Goal: Information Seeking & Learning: Learn about a topic

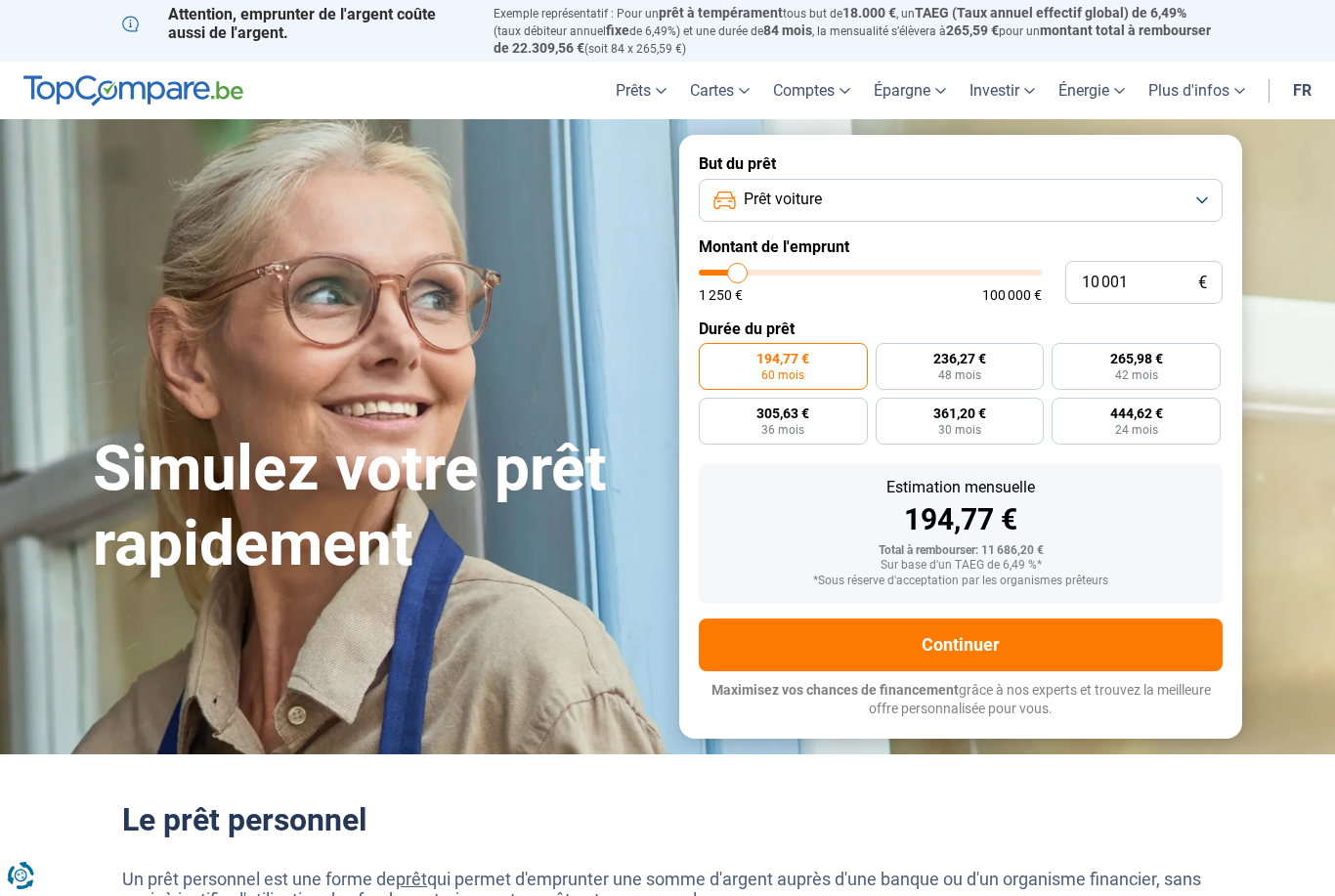
type input "13 000"
type input "13000"
type input "13 750"
type input "13750"
type input "15 000"
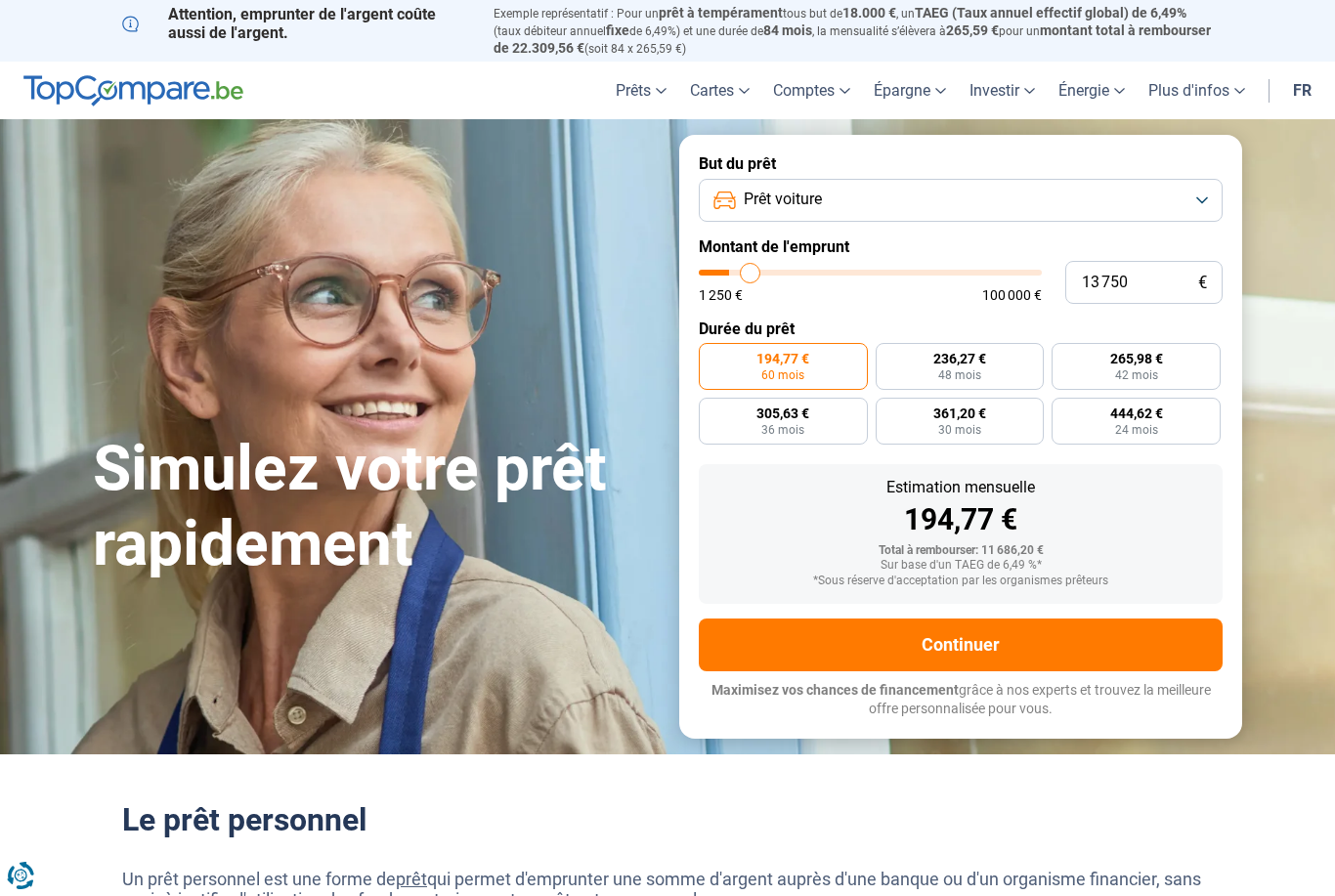
type input "15000"
type input "16 000"
type input "16000"
type input "17 000"
type input "17000"
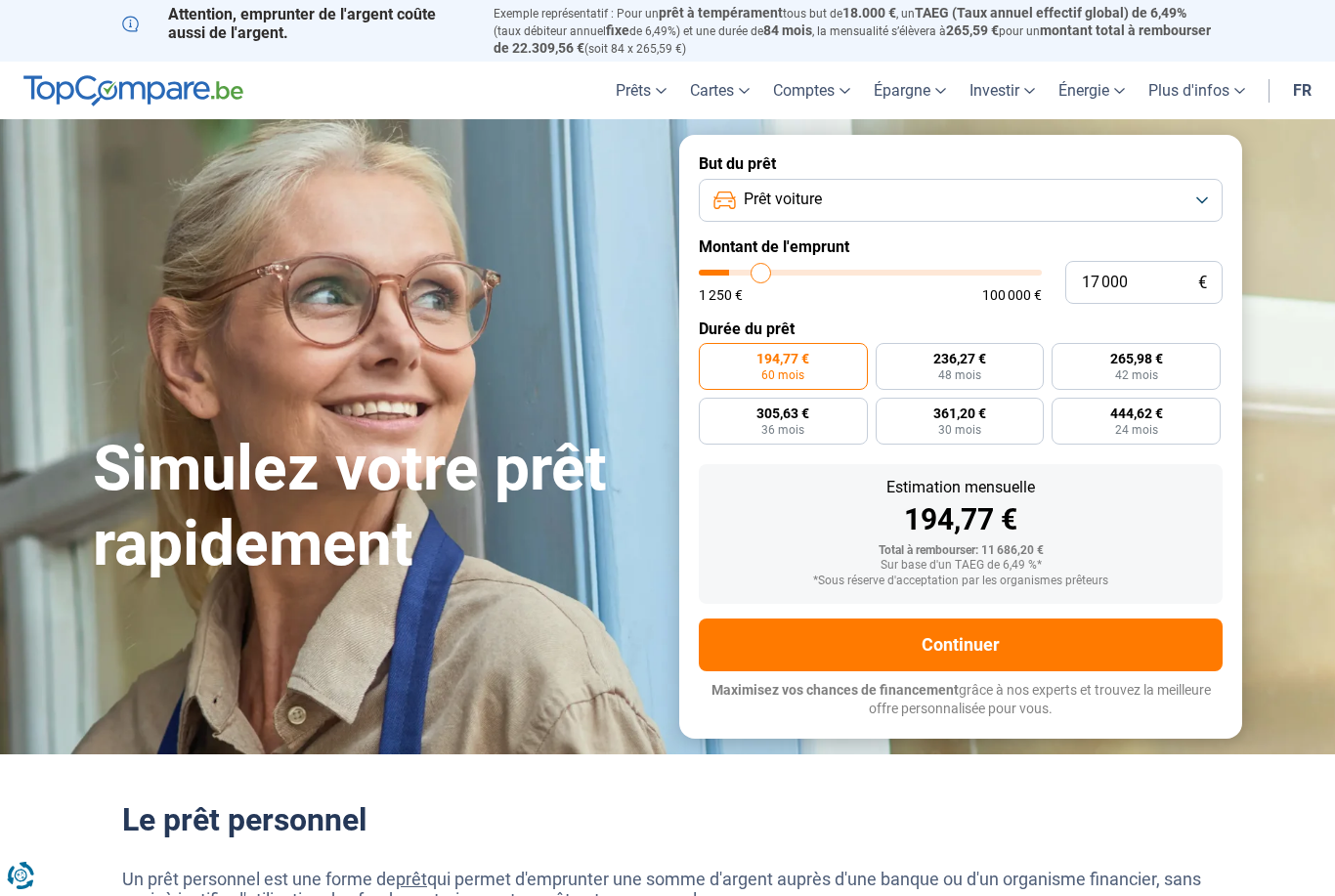
type input "18 500"
type input "18500"
type input "20 000"
type input "20000"
type input "21 250"
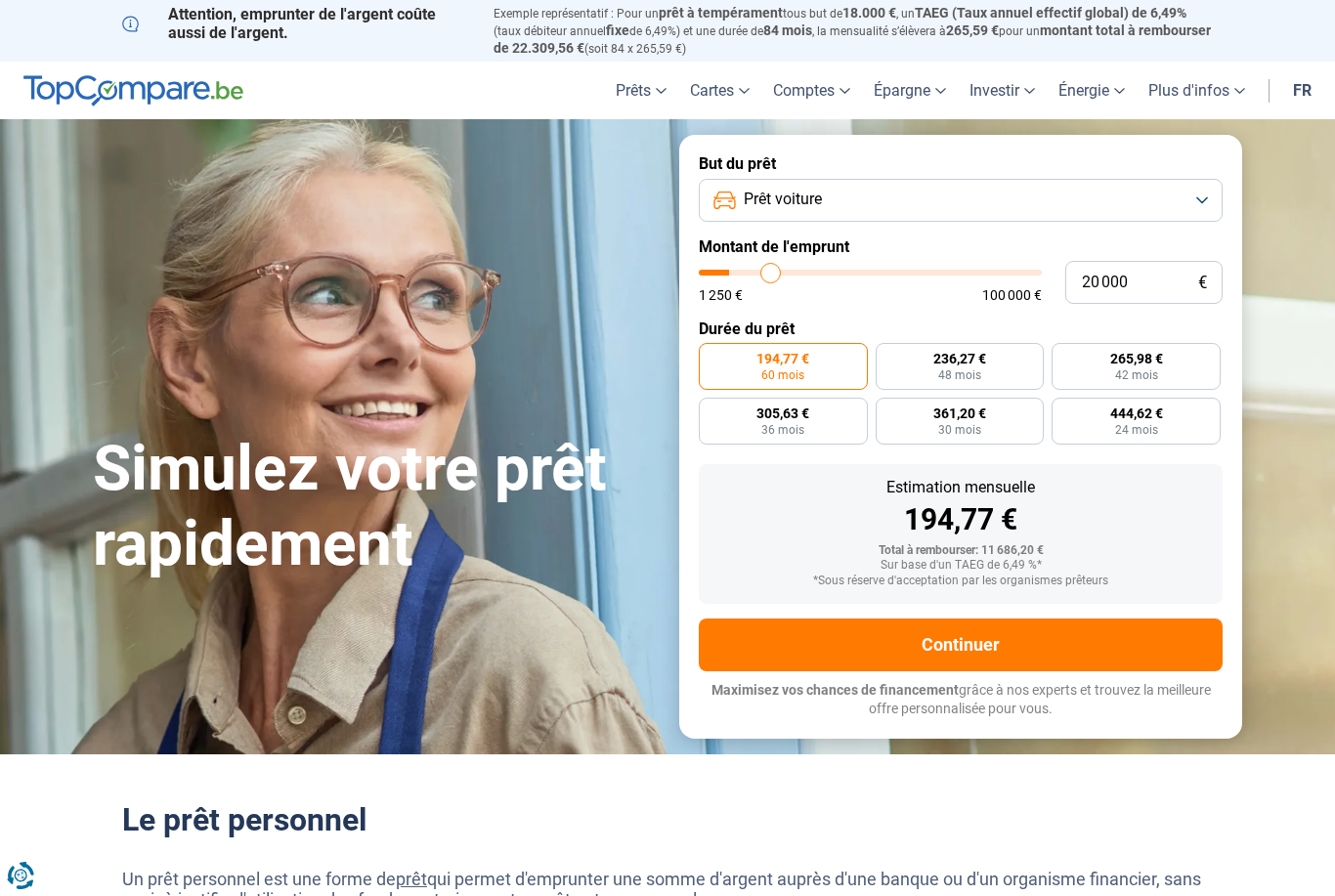
type input "21250"
type input "22 500"
type input "22500"
type input "23 750"
type input "23750"
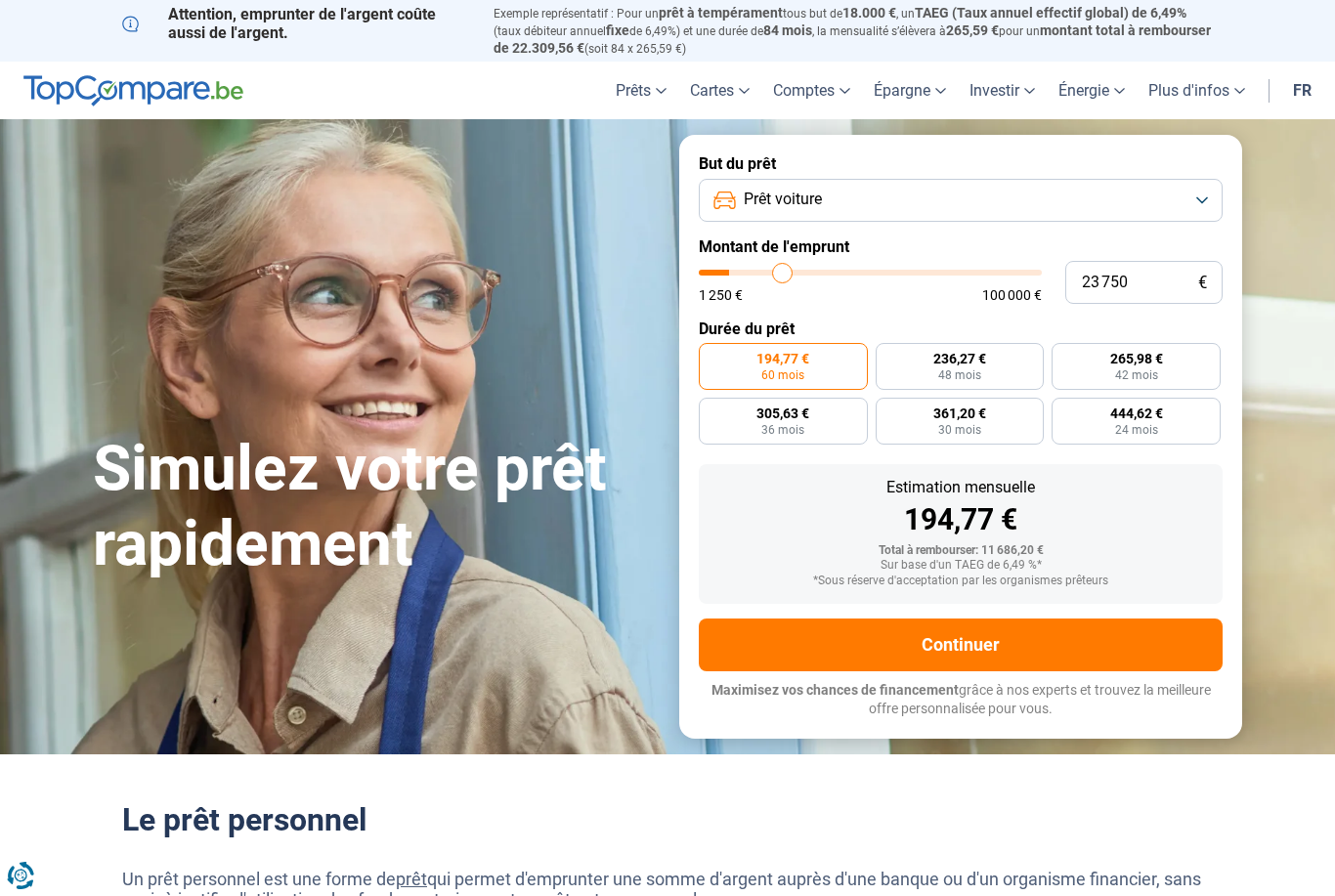
type input "24 500"
type input "24500"
type input "25 500"
type input "25500"
type input "26 500"
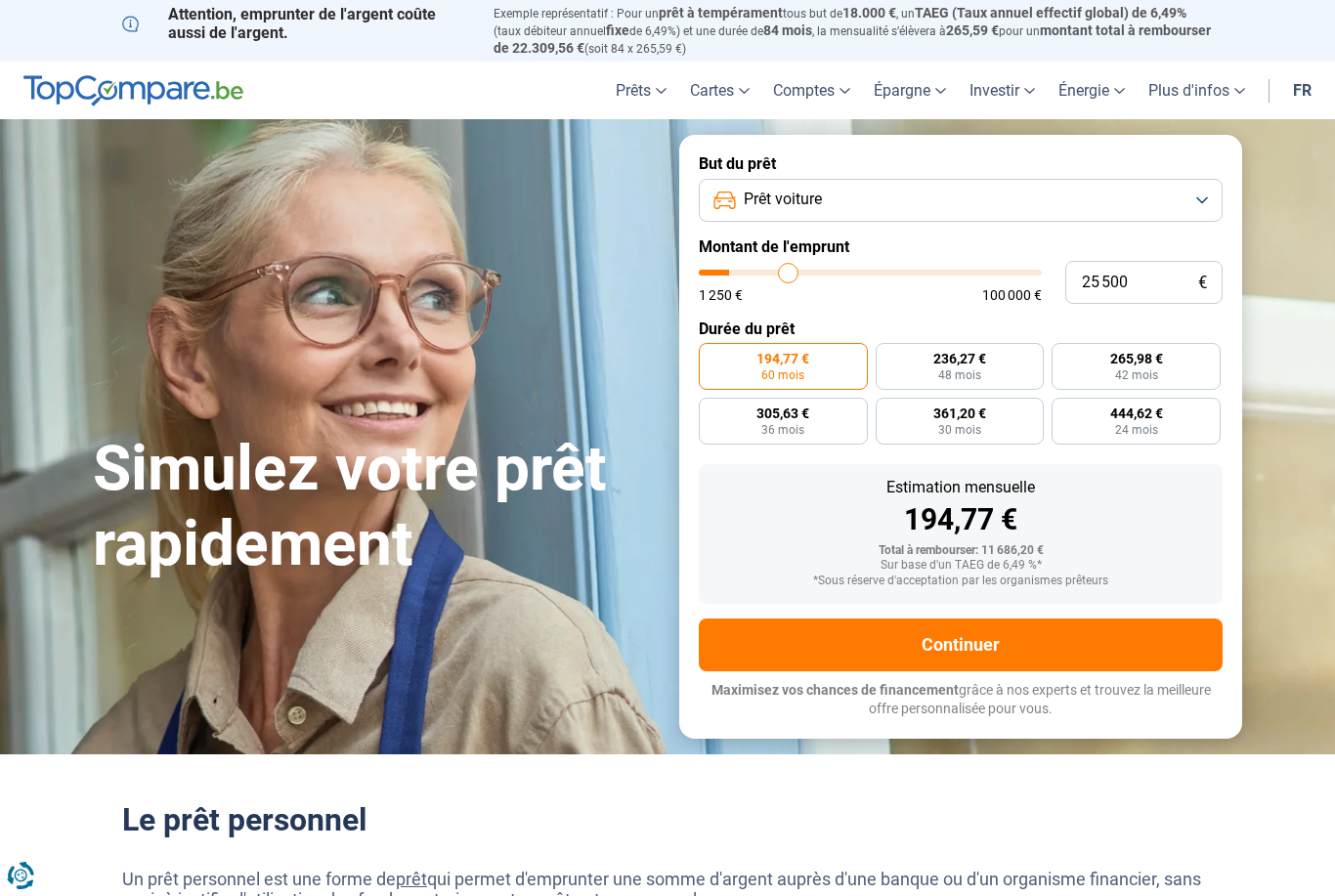
type input "26500"
type input "27 000"
type input "27000"
type input "28 000"
type input "28000"
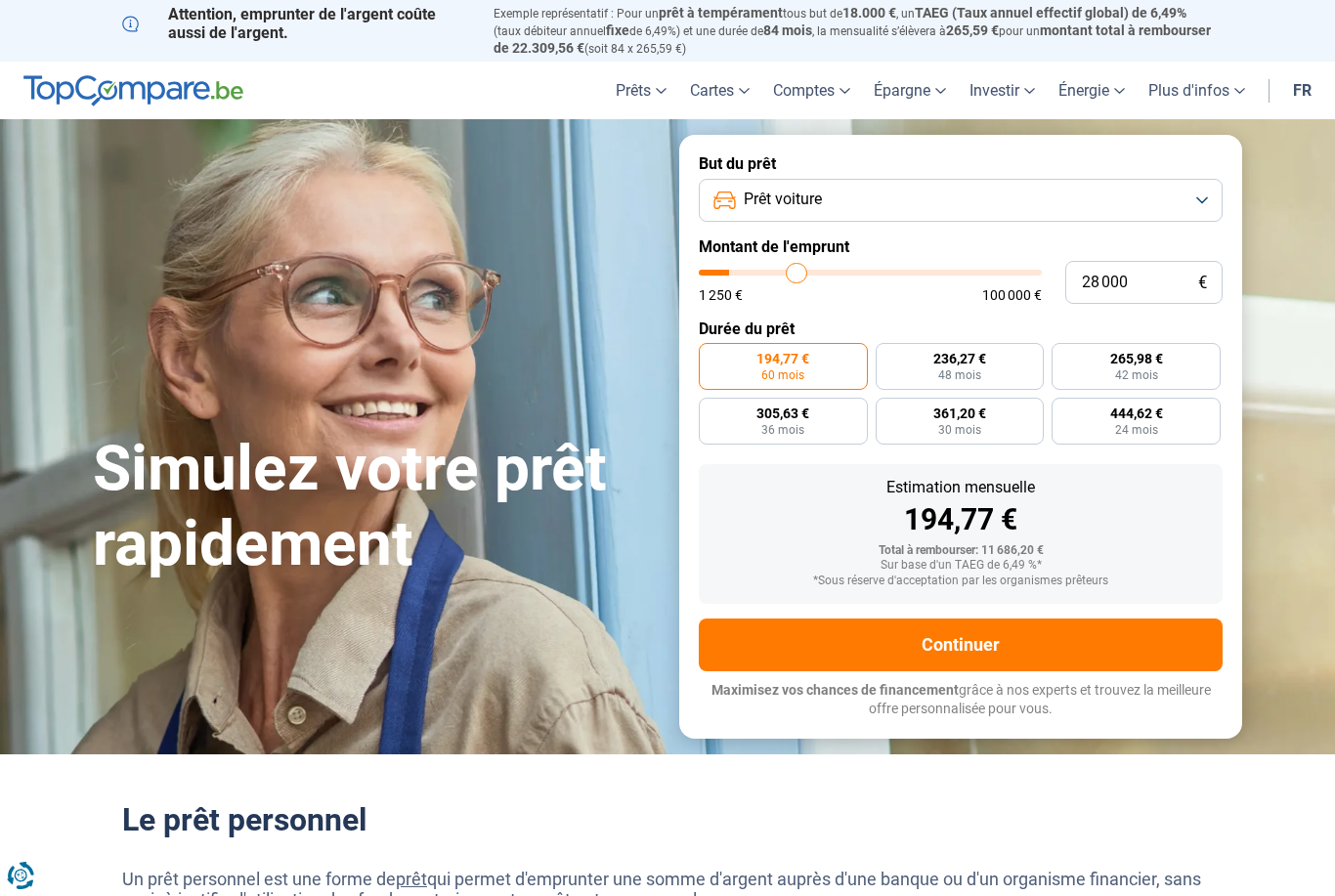
type input "28 500"
type input "28500"
type input "28 750"
type input "28750"
type input "29 500"
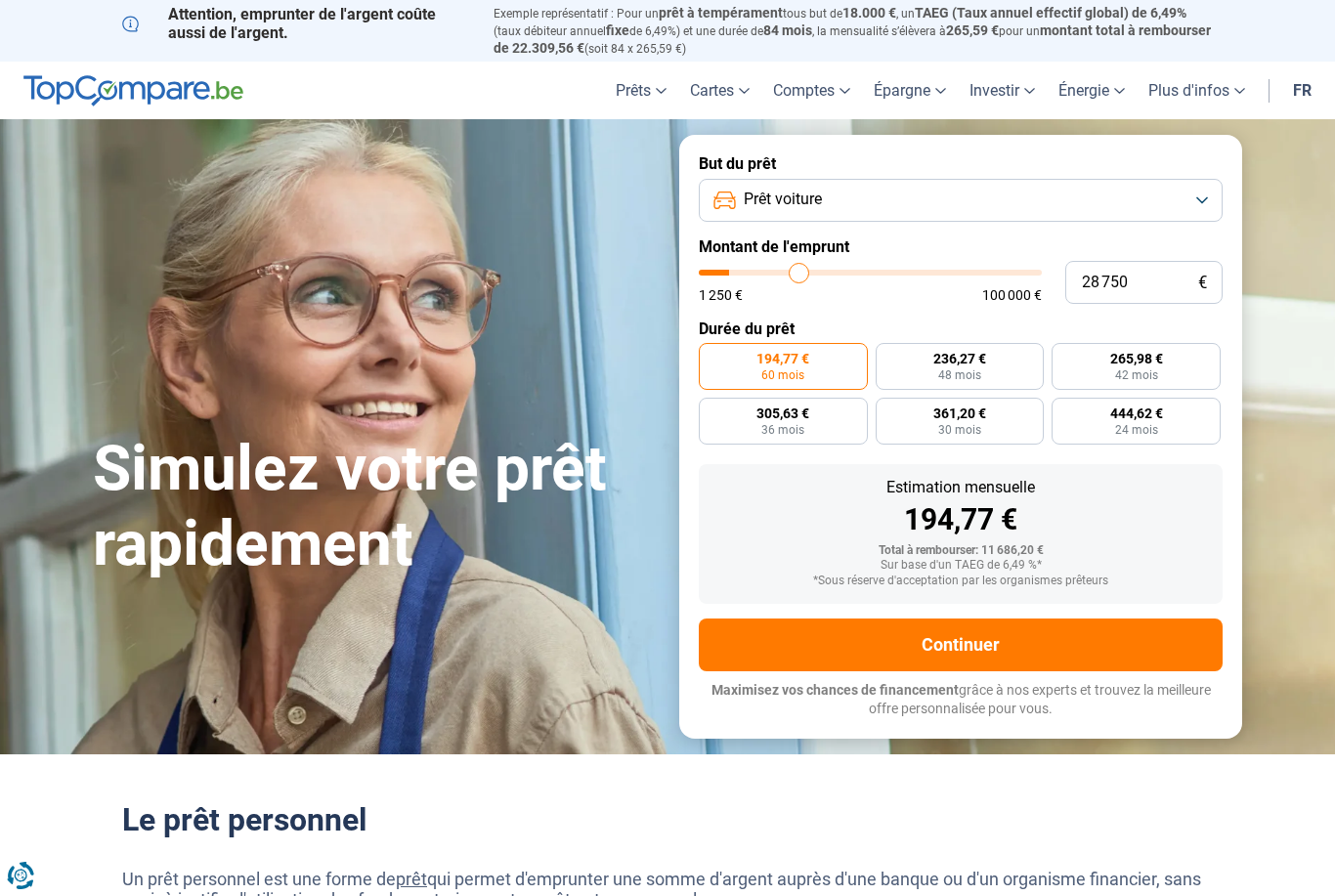
type input "29500"
type input "30 000"
type input "30000"
type input "30 250"
type input "30250"
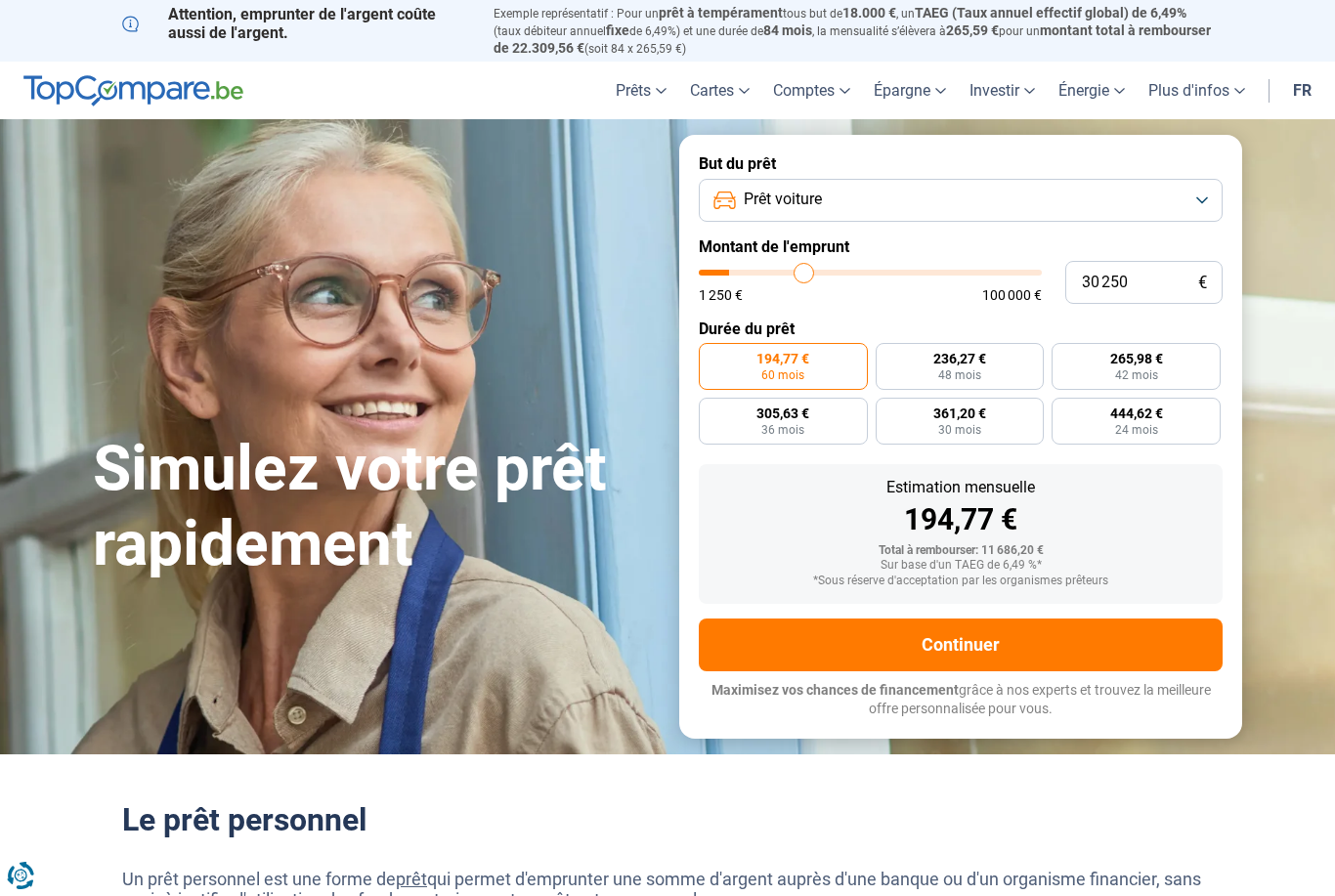
type input "30 500"
type input "30500"
type input "31 000"
type input "31000"
type input "31 250"
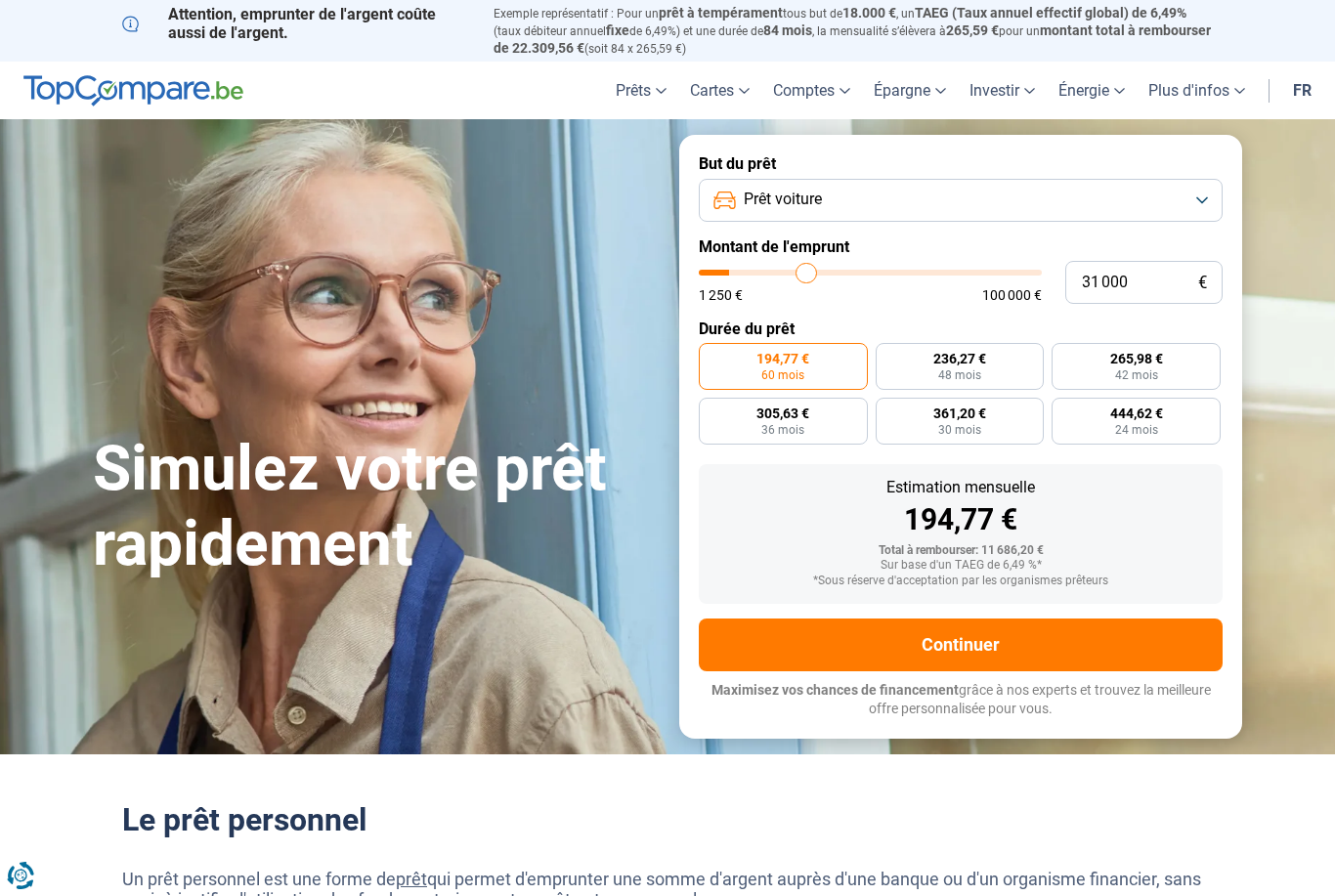
type input "31250"
type input "31 500"
type input "31500"
type input "31 750"
type input "31750"
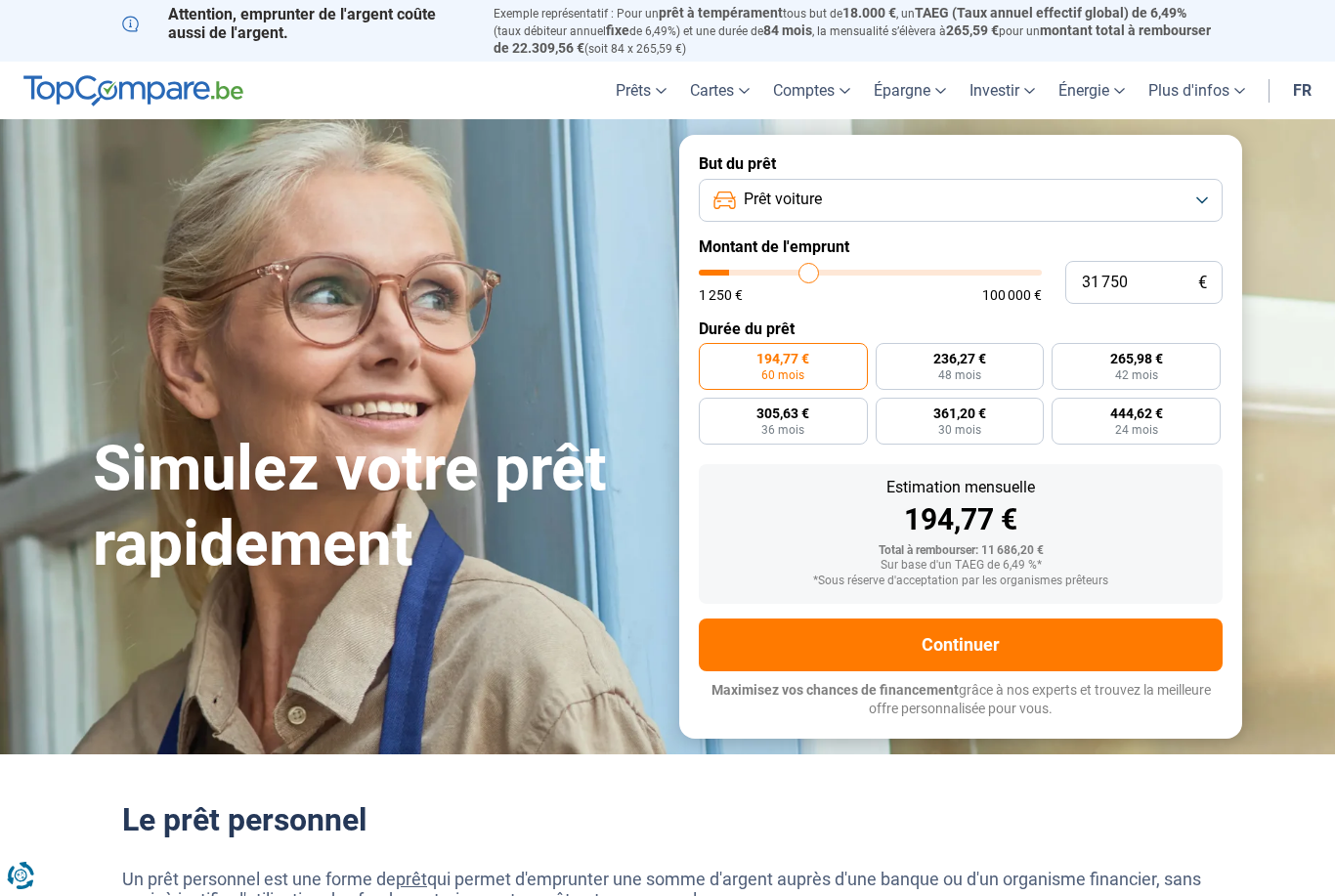
type input "32 000"
type input "32000"
type input "32 500"
type input "32500"
type input "32 750"
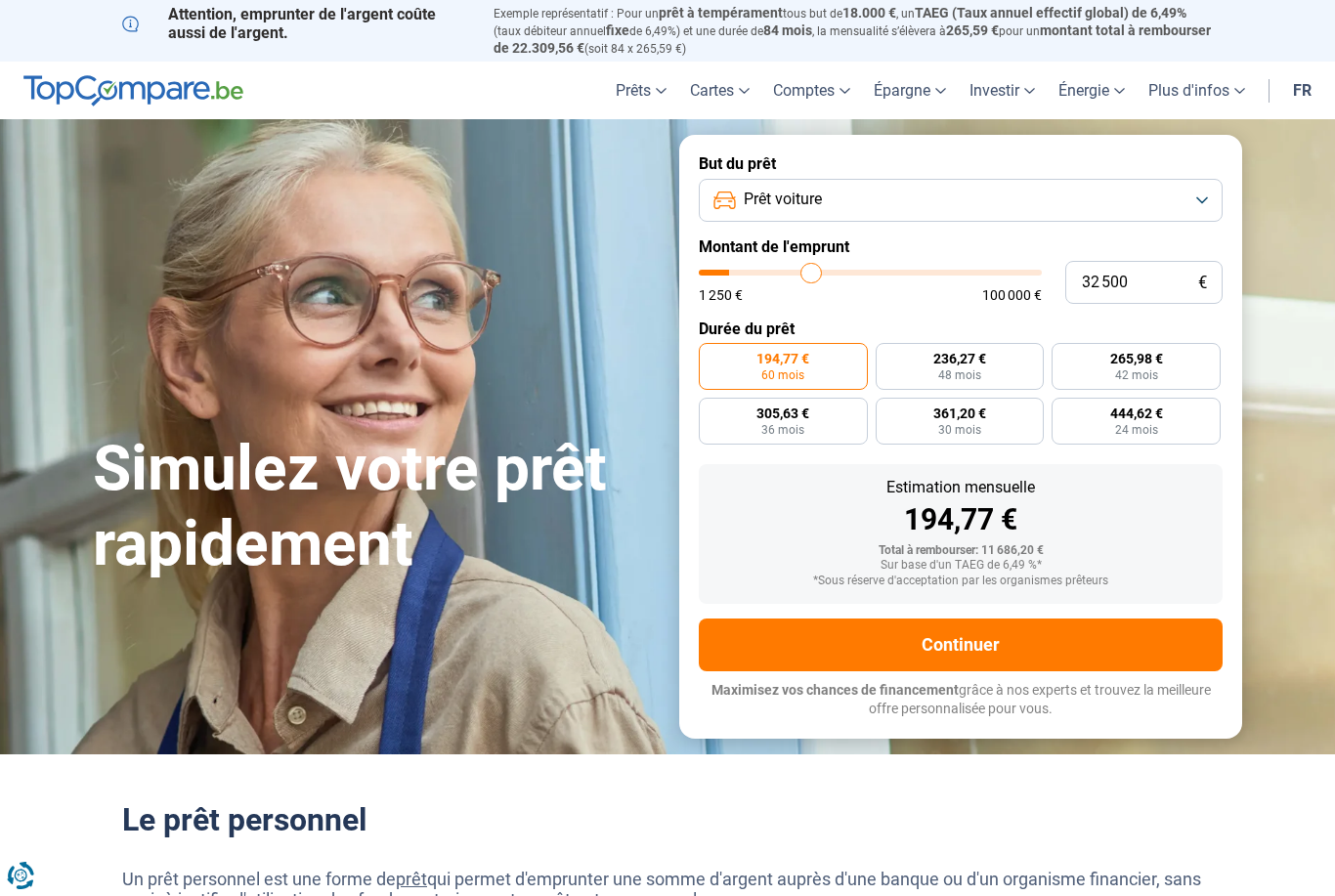
type input "32750"
type input "33 000"
type input "33000"
type input "33 250"
type input "33250"
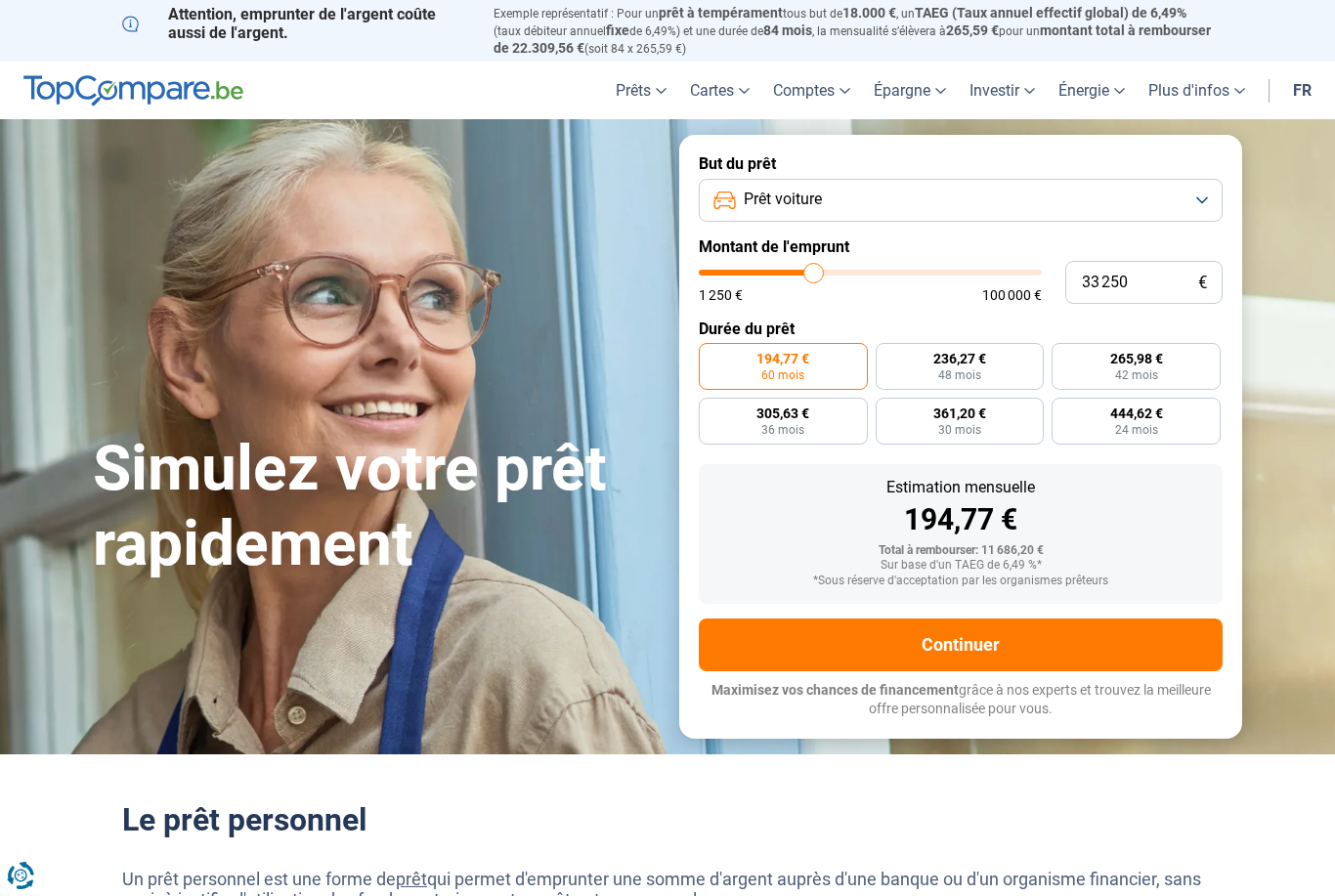
type input "33 500"
type input "33500"
type input "34 000"
type input "34000"
type input "34 250"
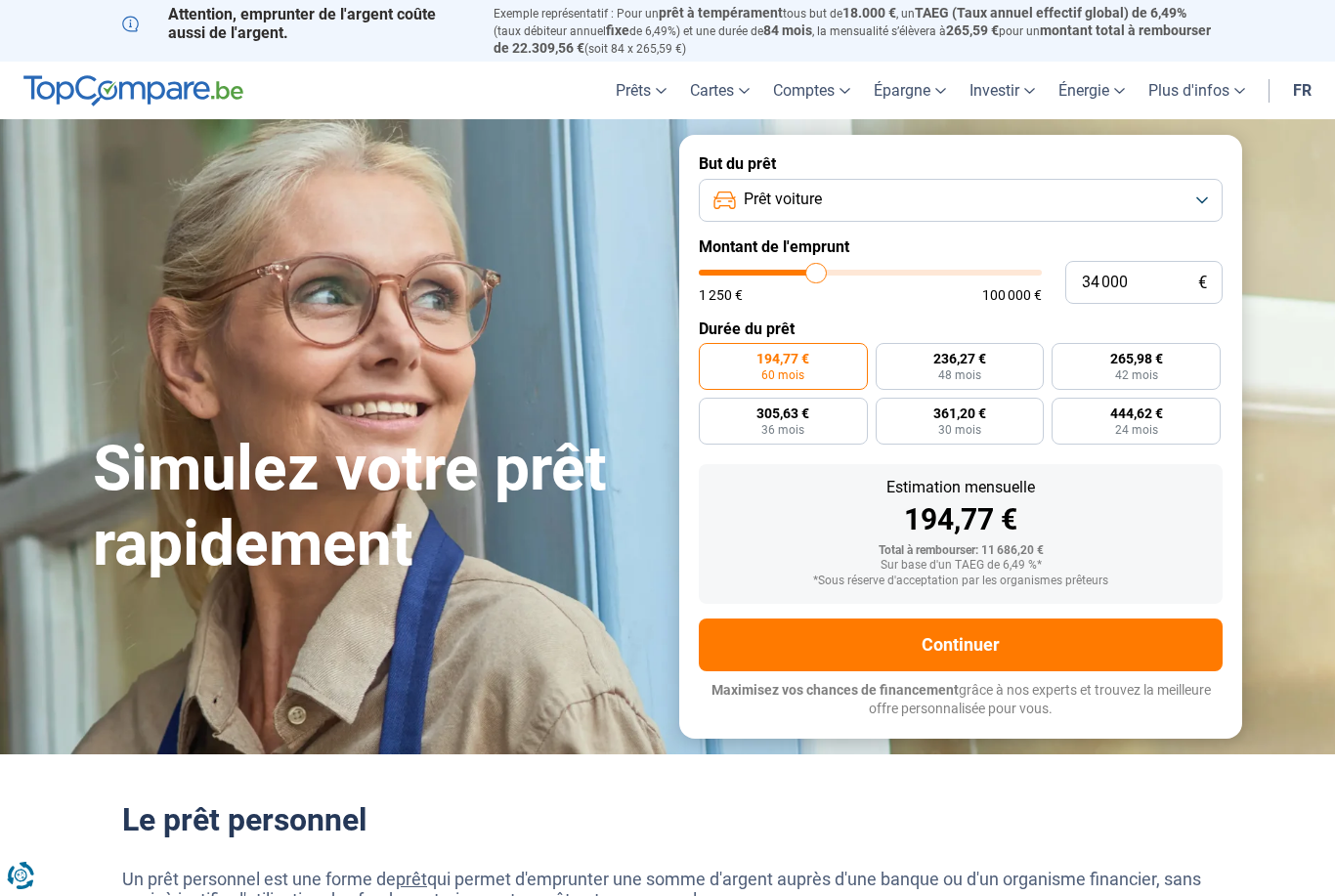
type input "34250"
type input "34 500"
type input "34500"
type input "35 000"
type input "35000"
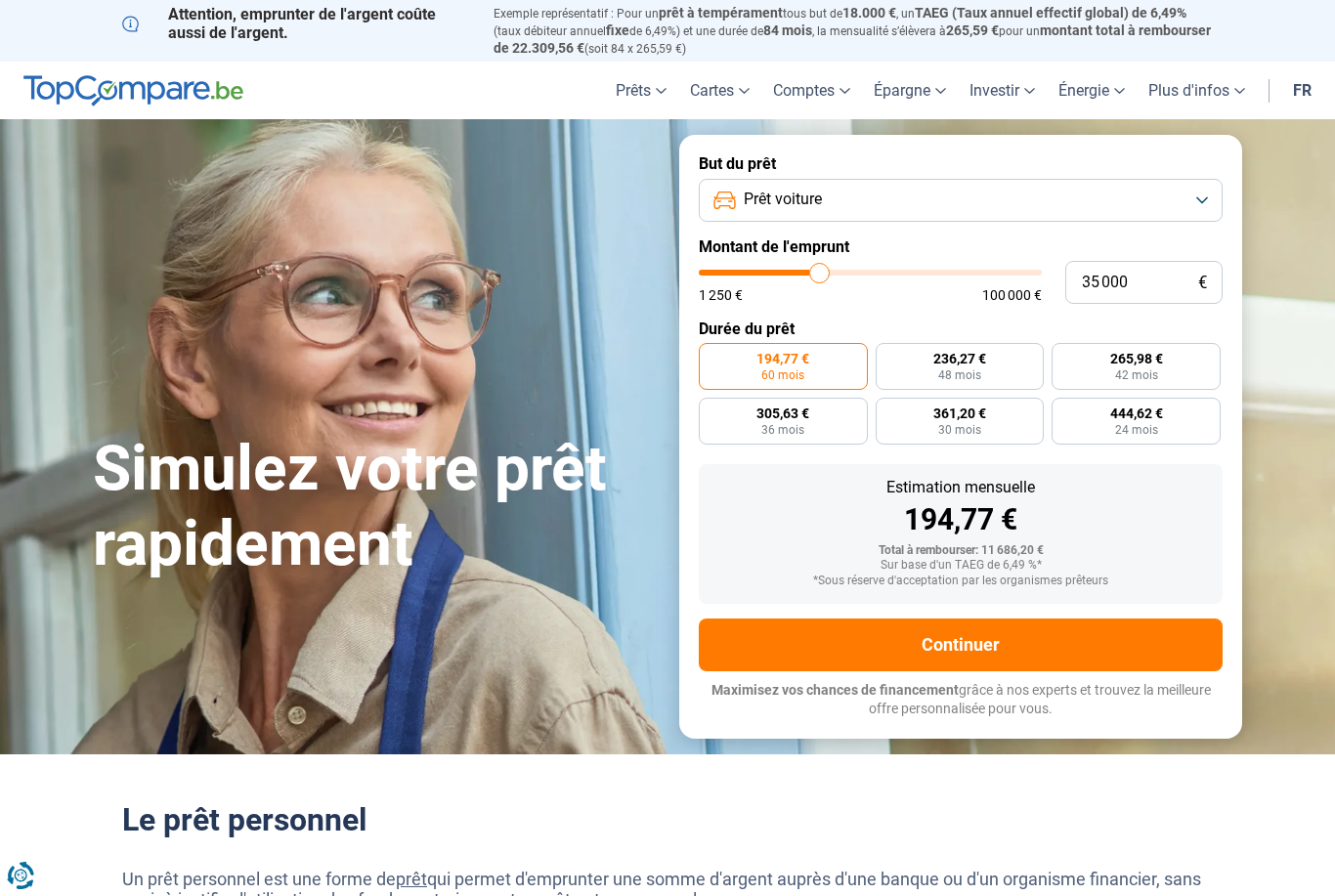
type input "35 500"
type input "35500"
type input "36 000"
type input "36000"
type input "36 500"
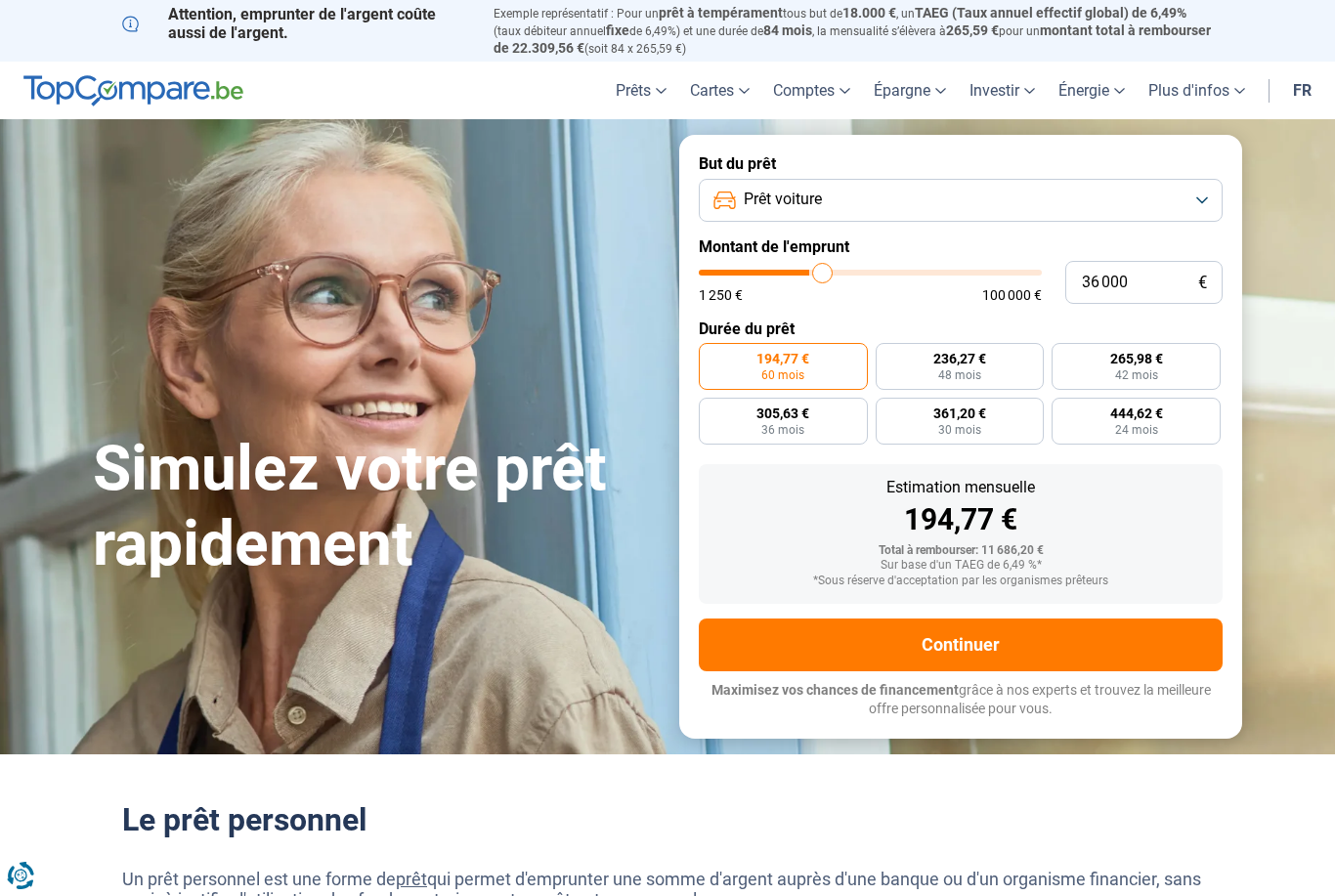
type input "36500"
type input "37 250"
type input "37250"
type input "37 750"
type input "37750"
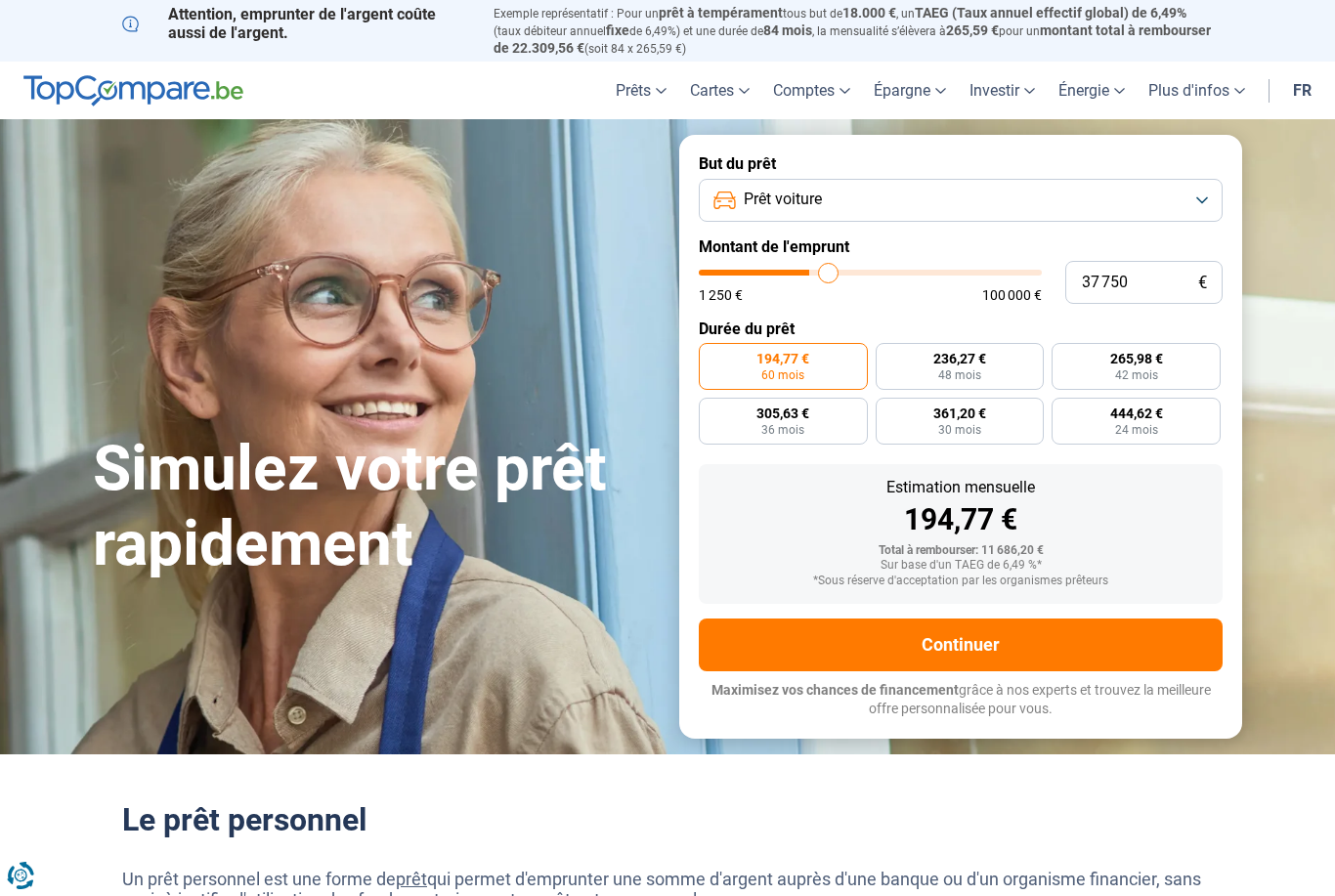
type input "38 500"
type input "38500"
type input "39 250"
type input "39250"
type input "40 000"
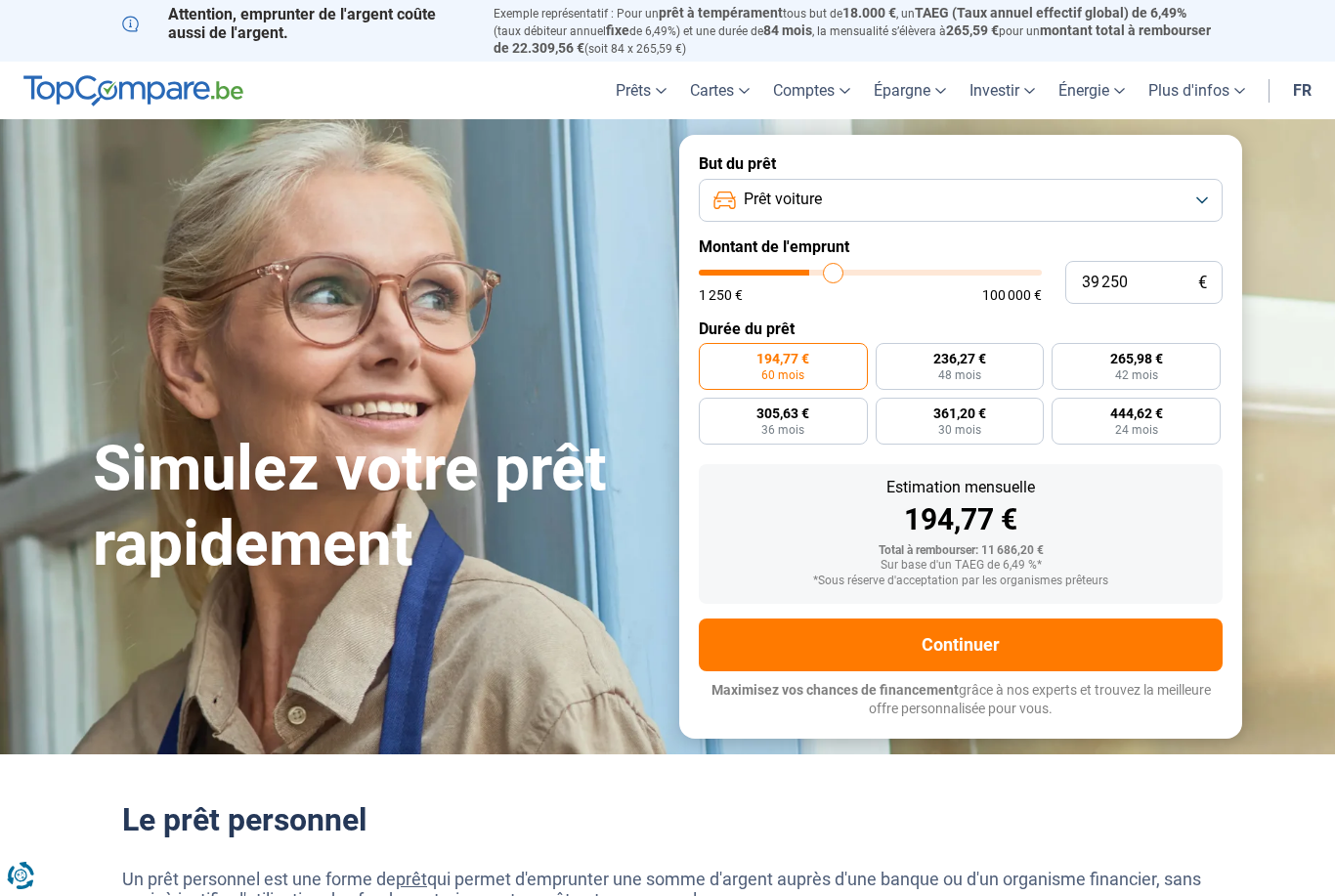
type input "40000"
type input "40 750"
type input "40750"
type input "41 500"
type input "41500"
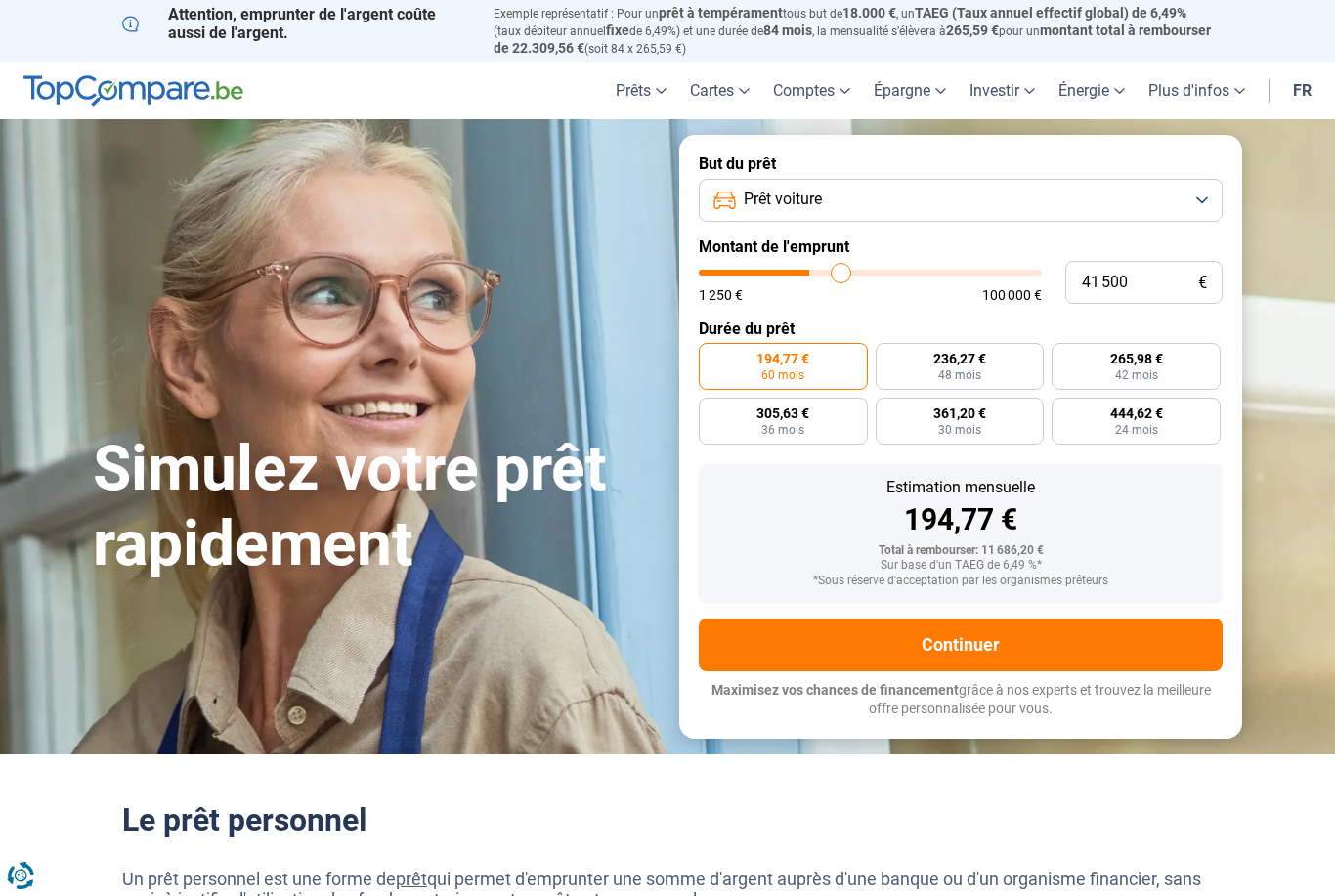
type input "42 000"
type input "42000"
type input "42 750"
type input "42750"
type input "43 000"
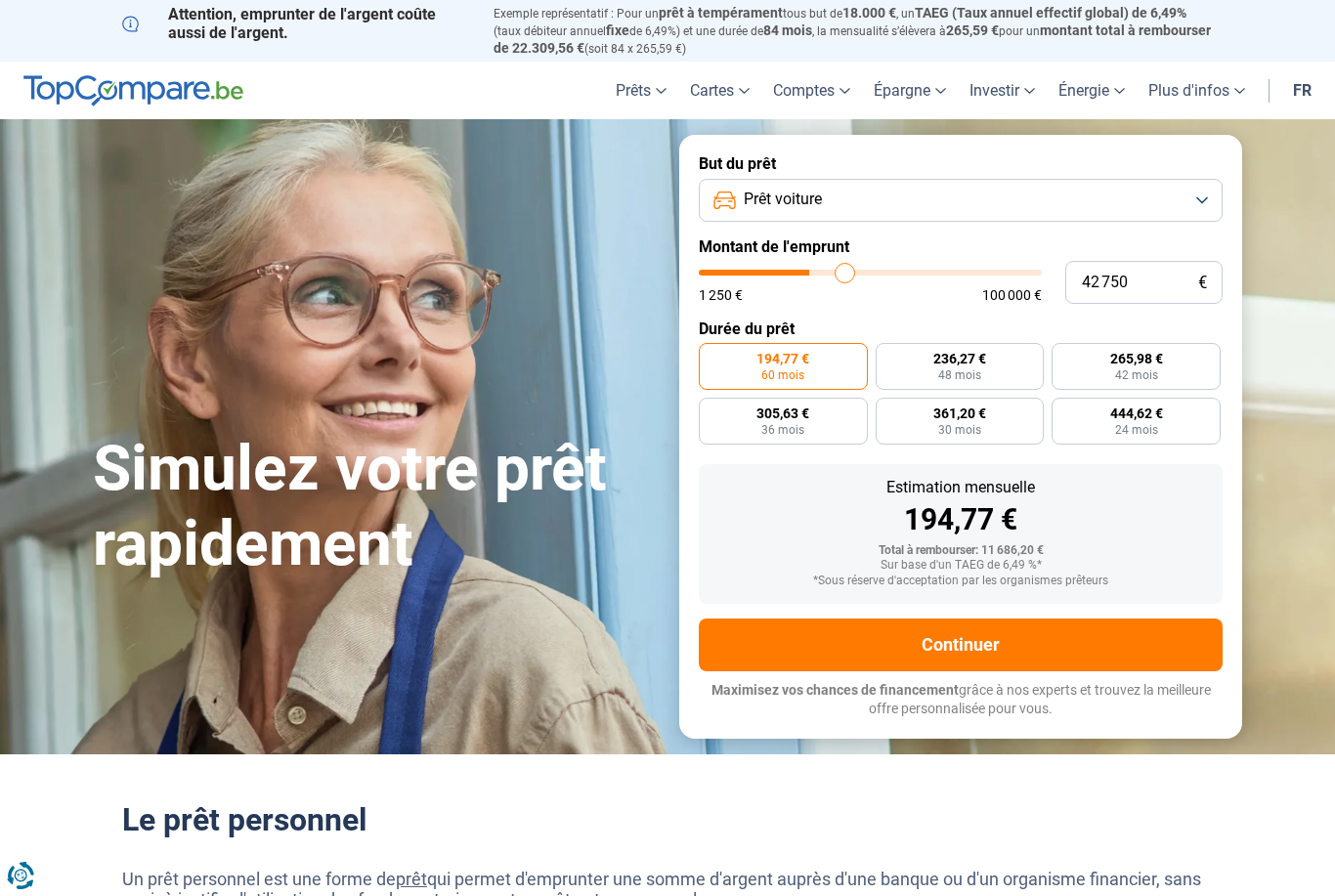
type input "43000"
type input "43 500"
type input "43500"
type input "43 750"
type input "43750"
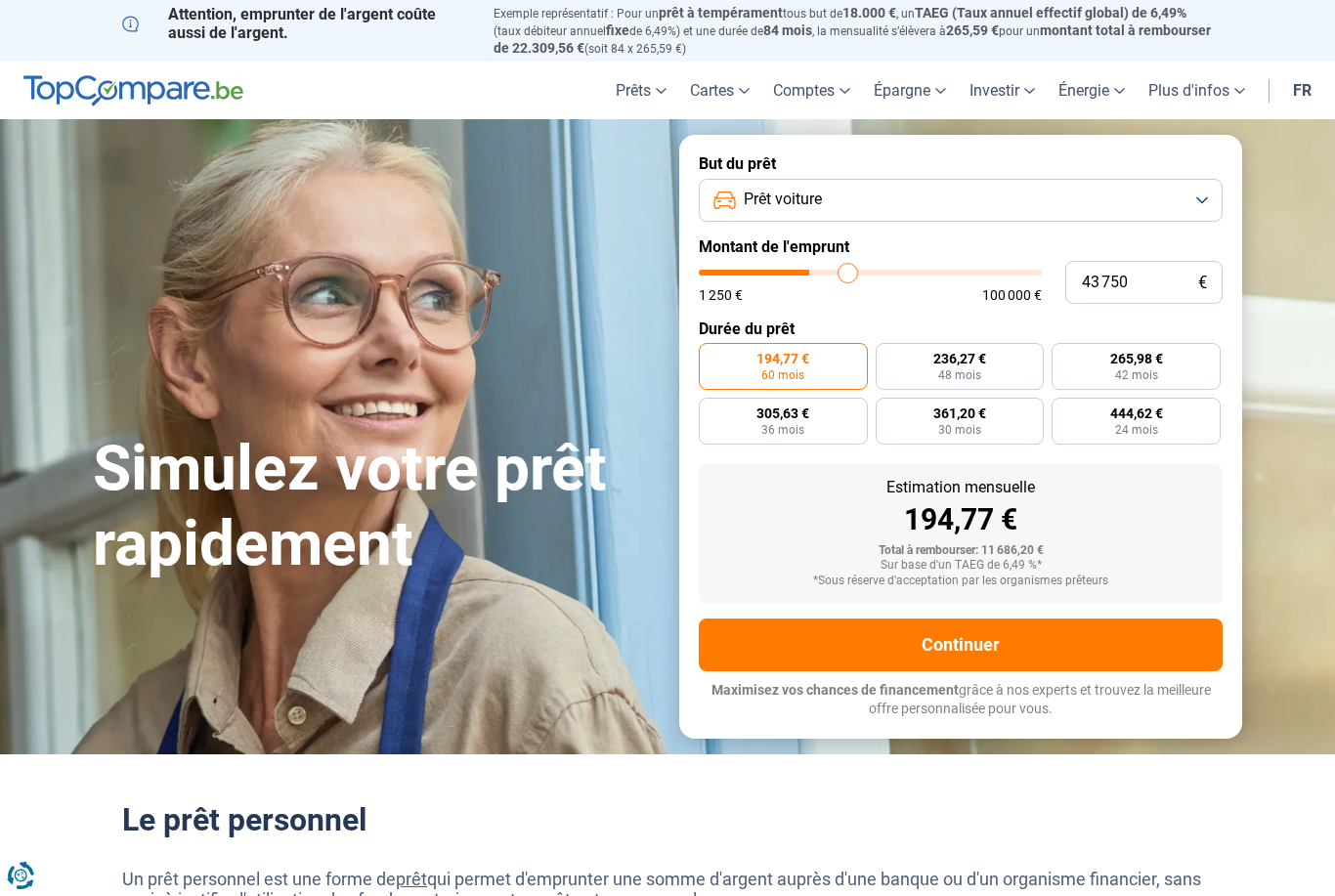
type input "44 500"
type input "44500"
type input "44 750"
type input "44750"
type input "45 000"
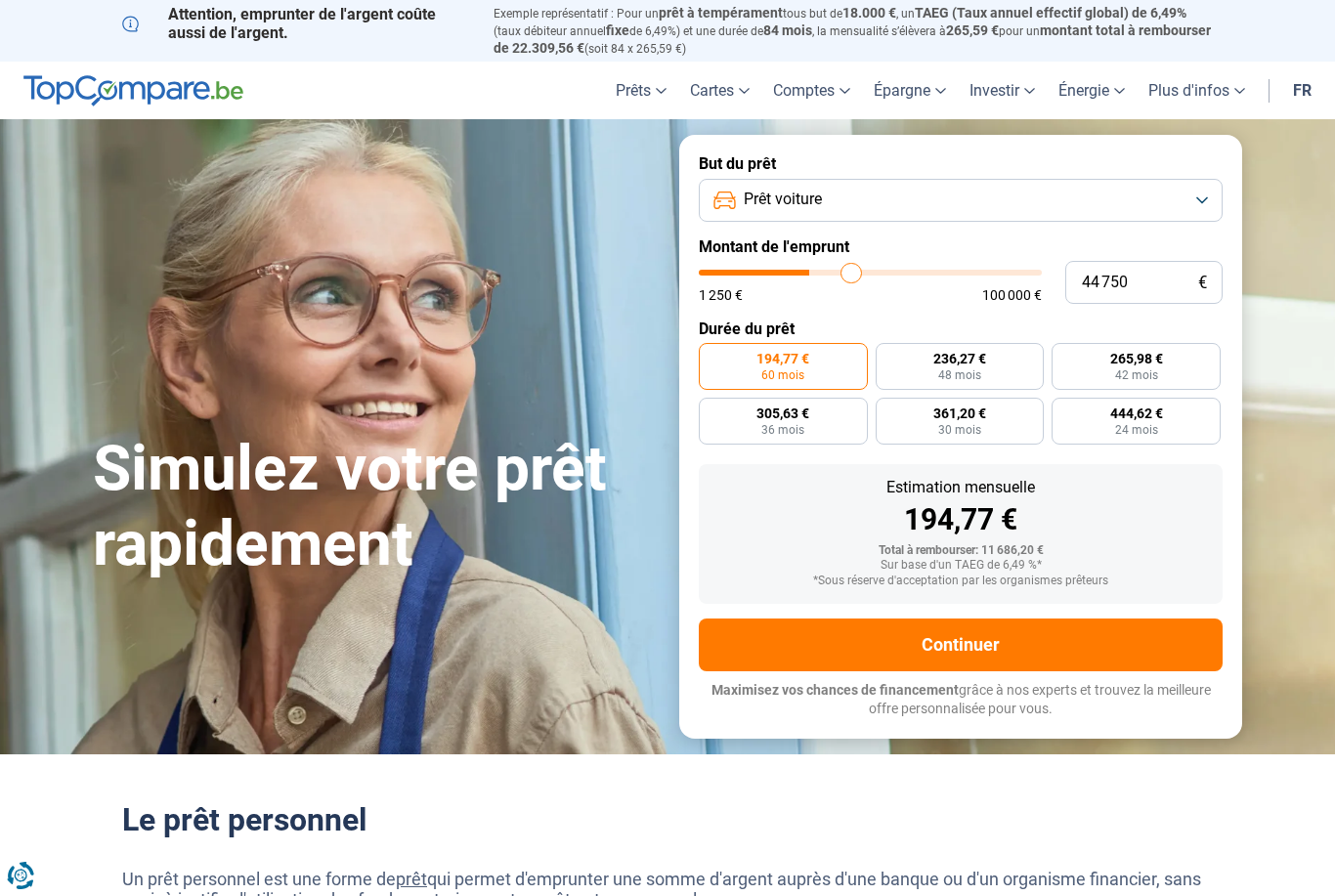
type input "45000"
type input "45 250"
type input "45250"
type input "45 750"
type input "45750"
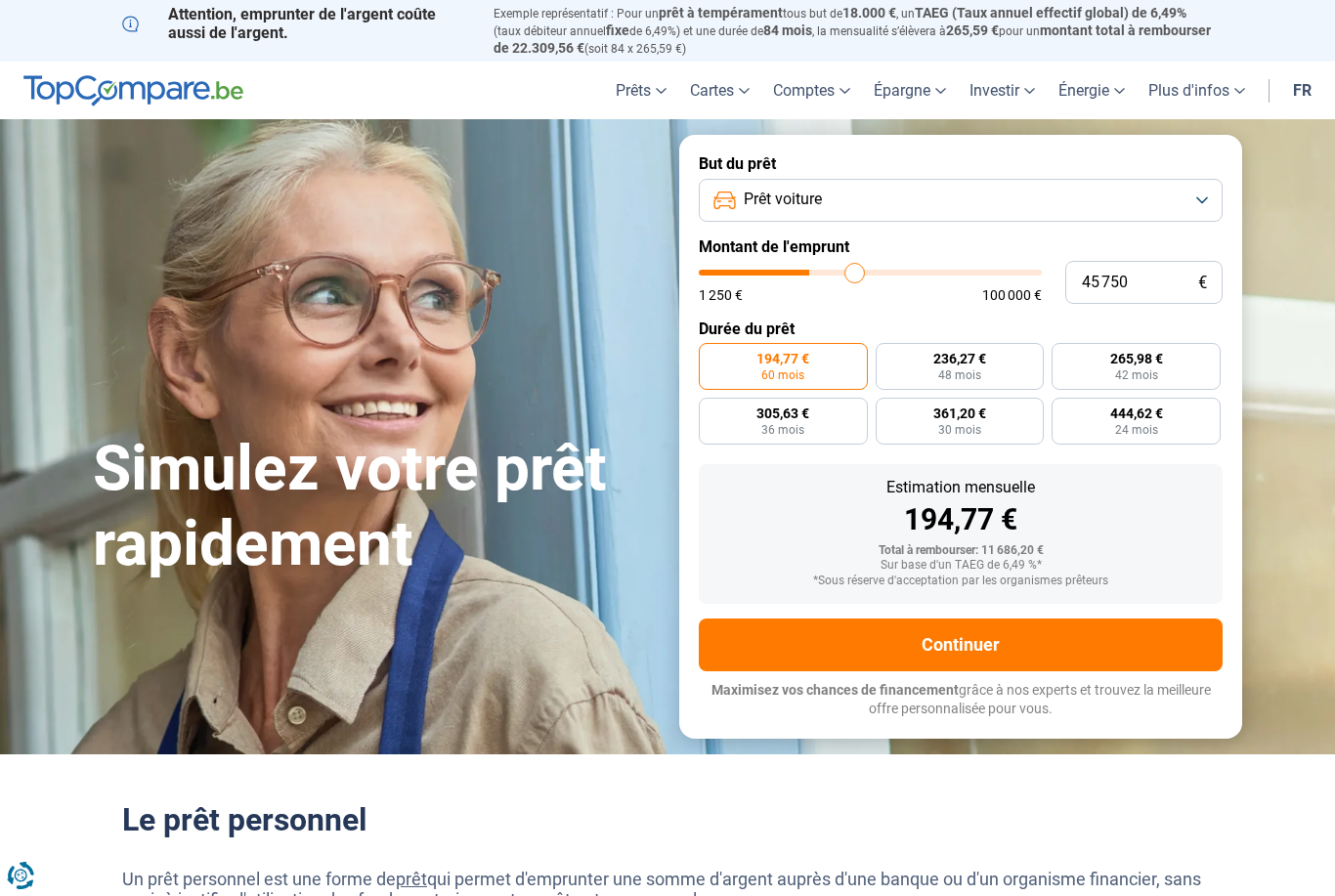
type input "46 000"
type input "46000"
type input "46 250"
type input "46250"
type input "46 500"
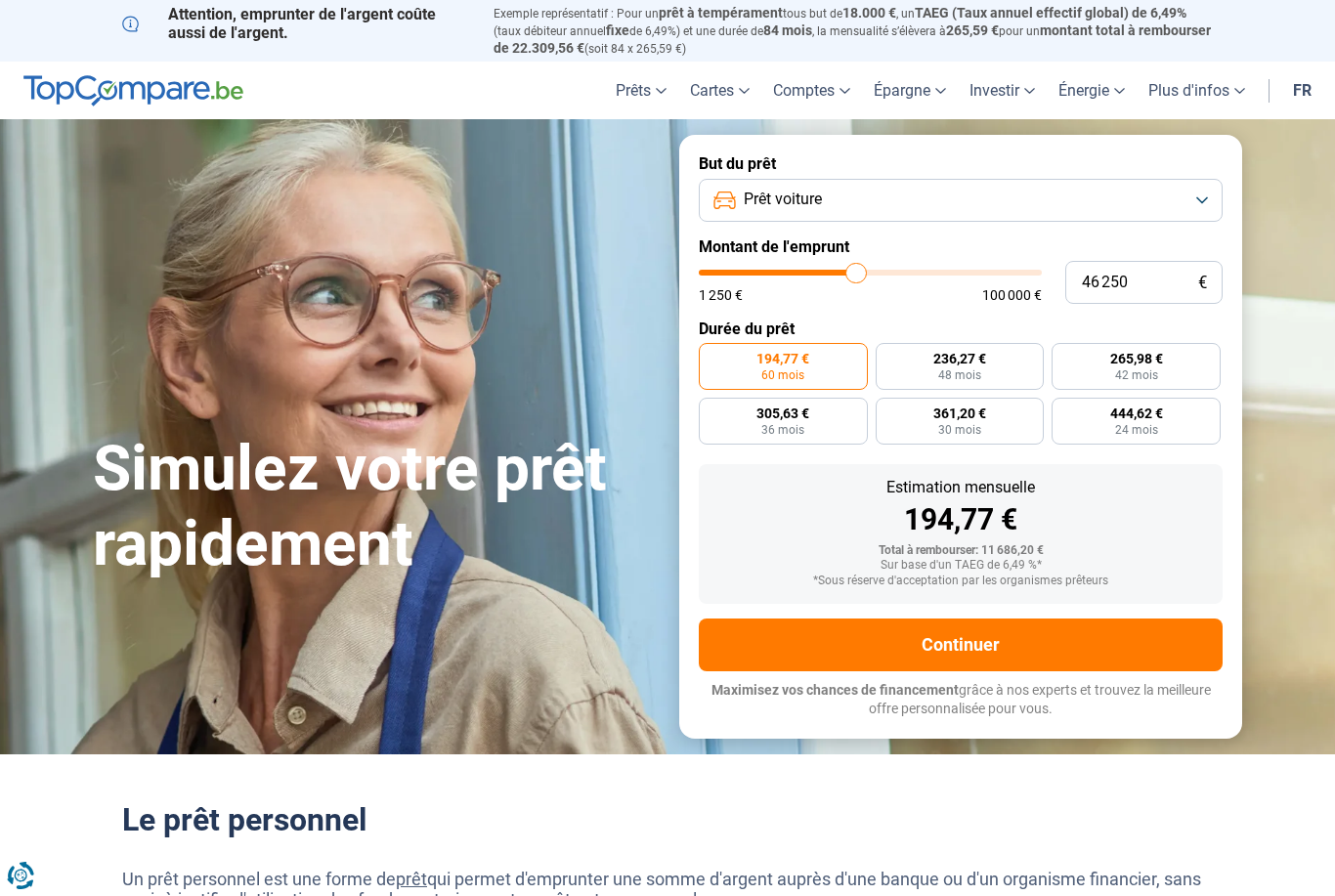
type input "46500"
type input "46 750"
type input "46750"
type input "47 500"
type input "47500"
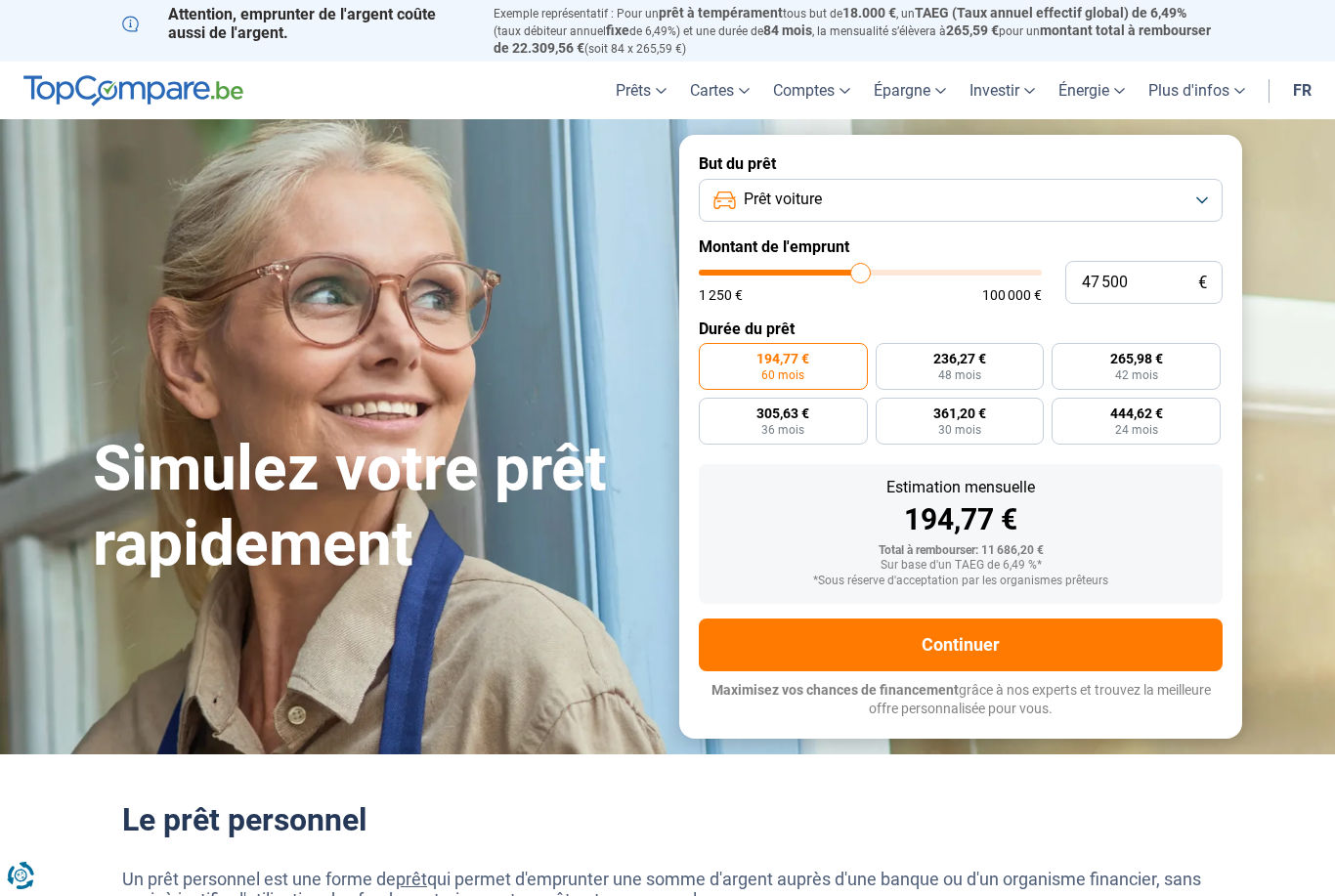
type input "48 000"
type input "48000"
type input "48 250"
type input "48250"
type input "48 750"
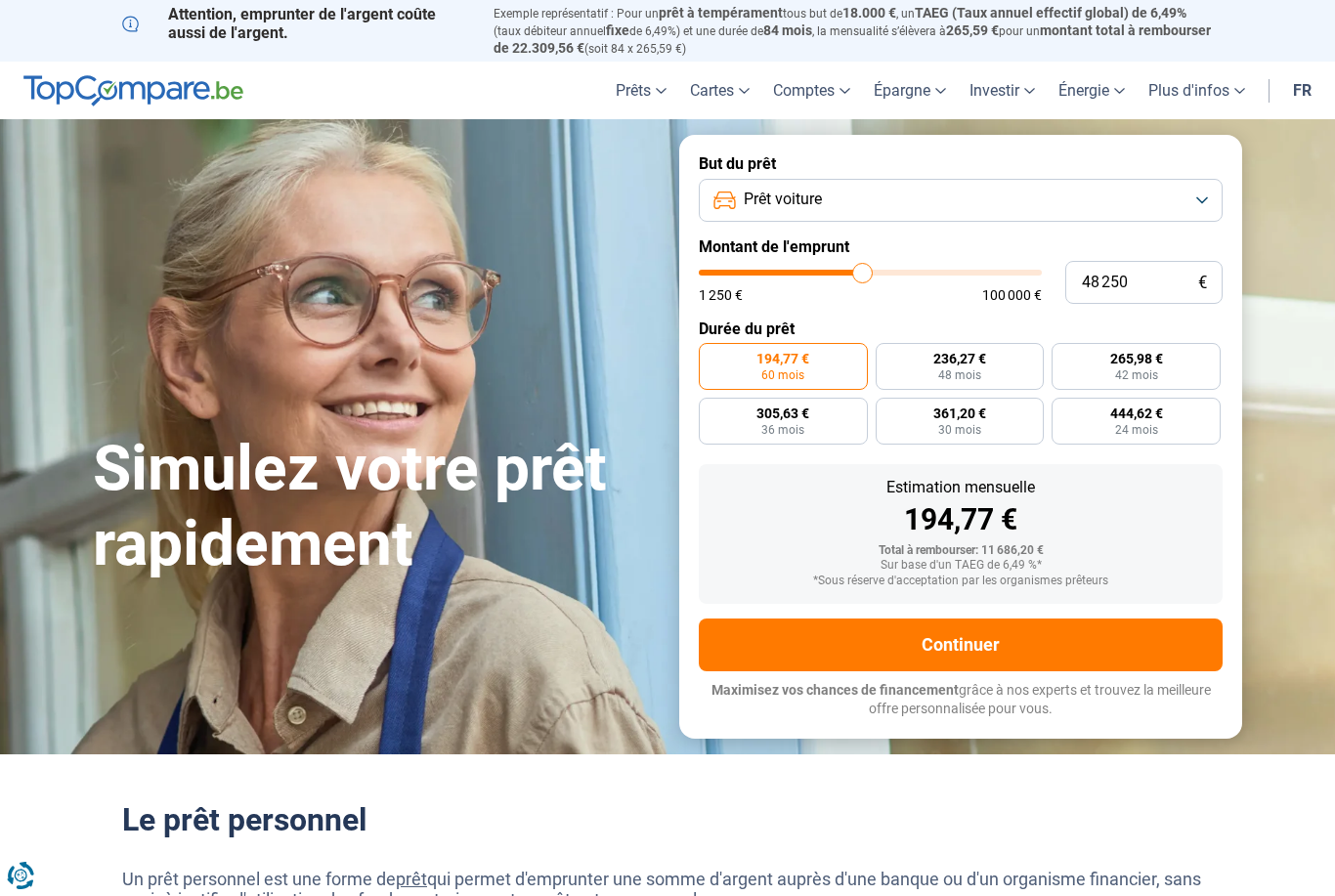
type input "48750"
type input "49 000"
type input "49000"
type input "49 250"
type input "49250"
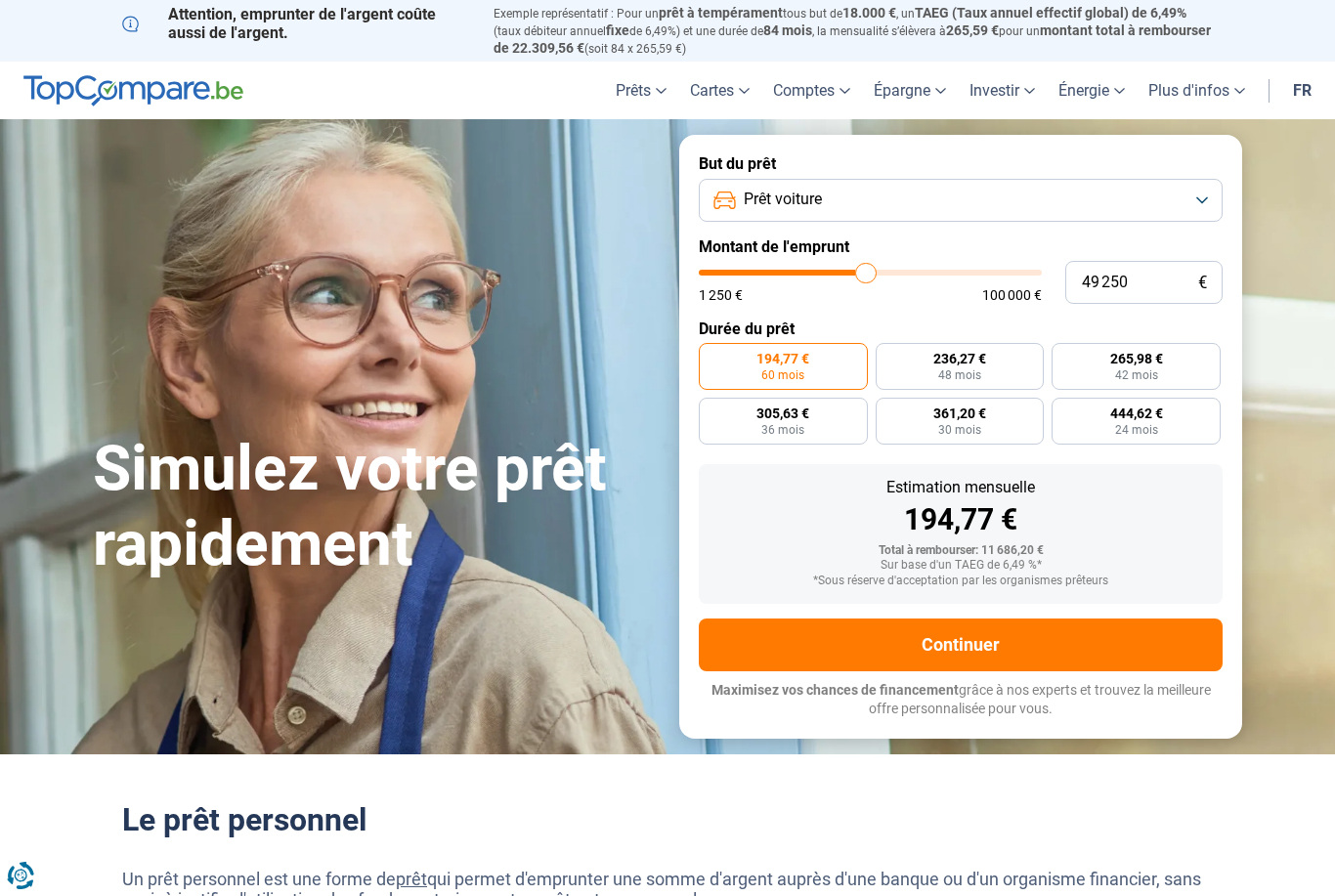
type input "49 500"
type input "49500"
type input "49 750"
type input "49750"
type input "49 500"
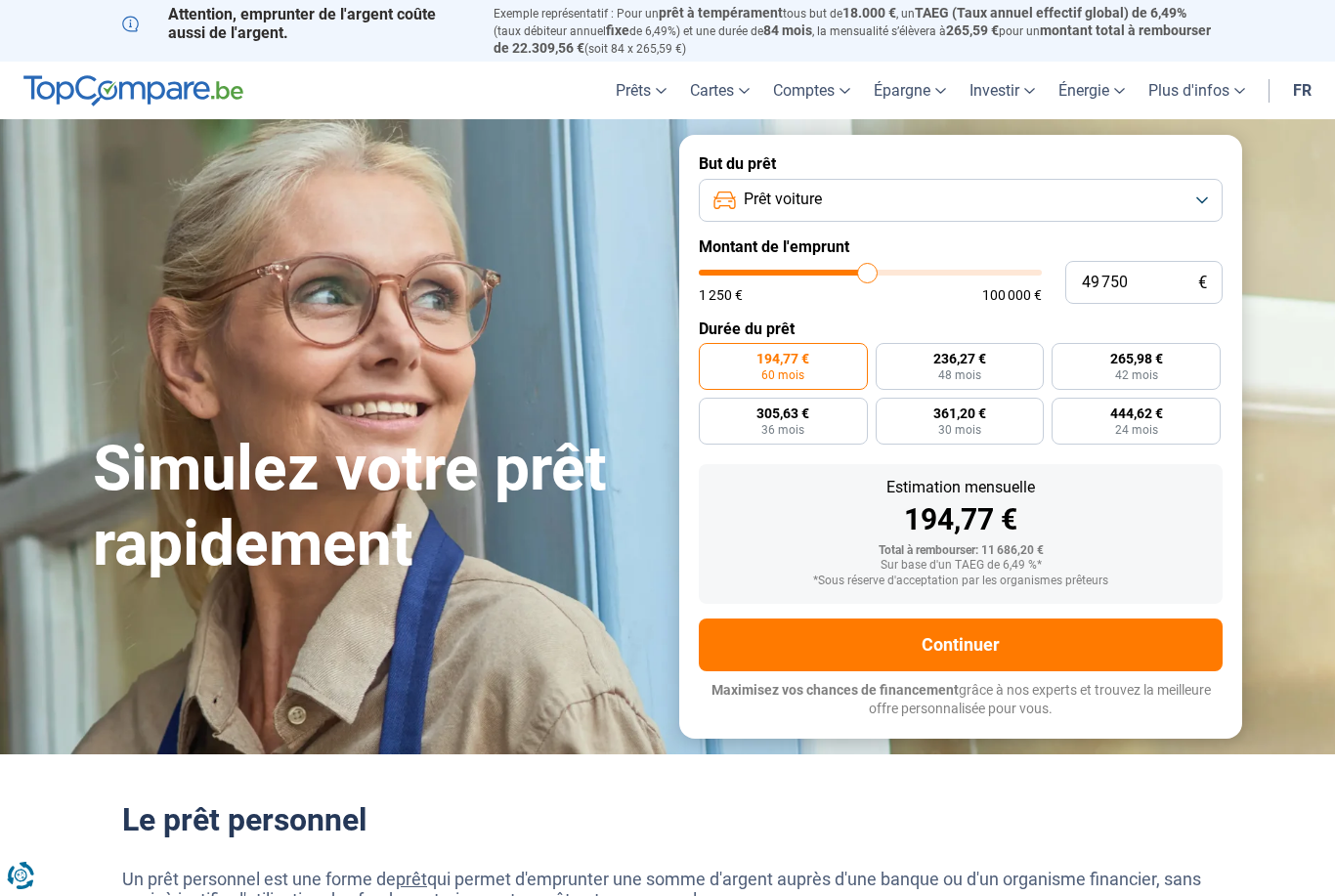
type input "49500"
type input "49 250"
type input "49250"
type input "49 500"
type input "49500"
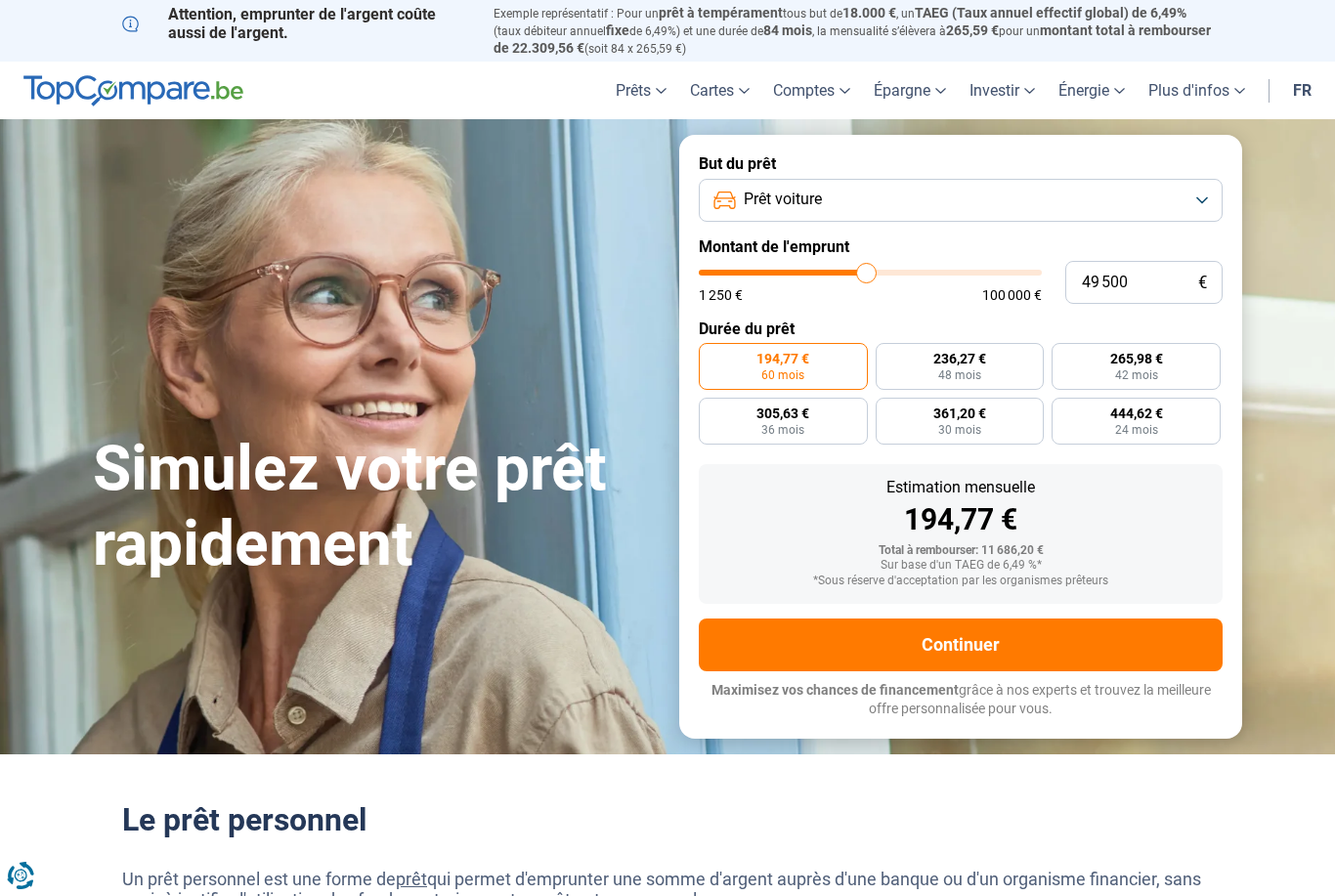
type input "49 750"
type input "49750"
type input "50 250"
type input "50250"
radio input "false"
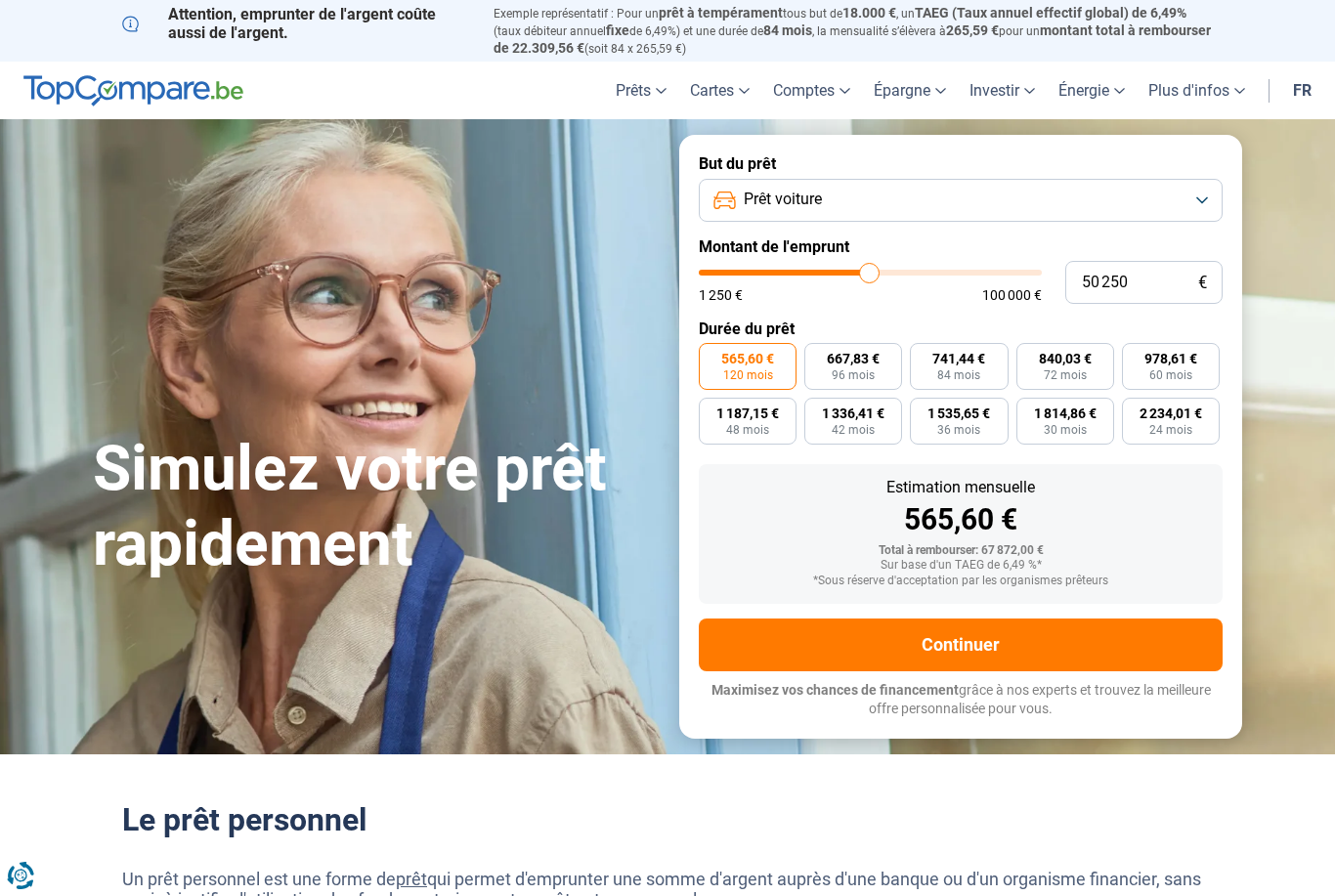
click at [1194, 196] on button "Prêt voiture" at bounding box center [960, 201] width 523 height 43
